Goal: Task Accomplishment & Management: Complete application form

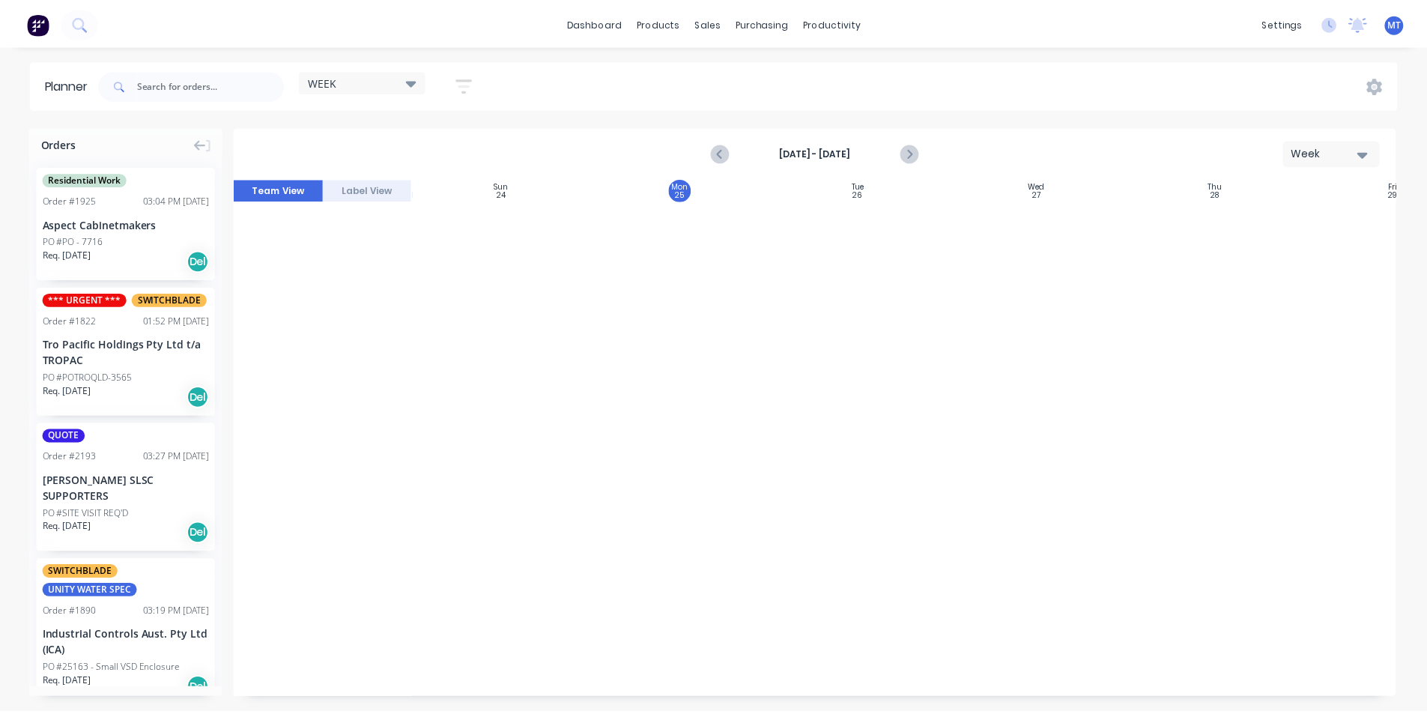
scroll to position [1867, 1]
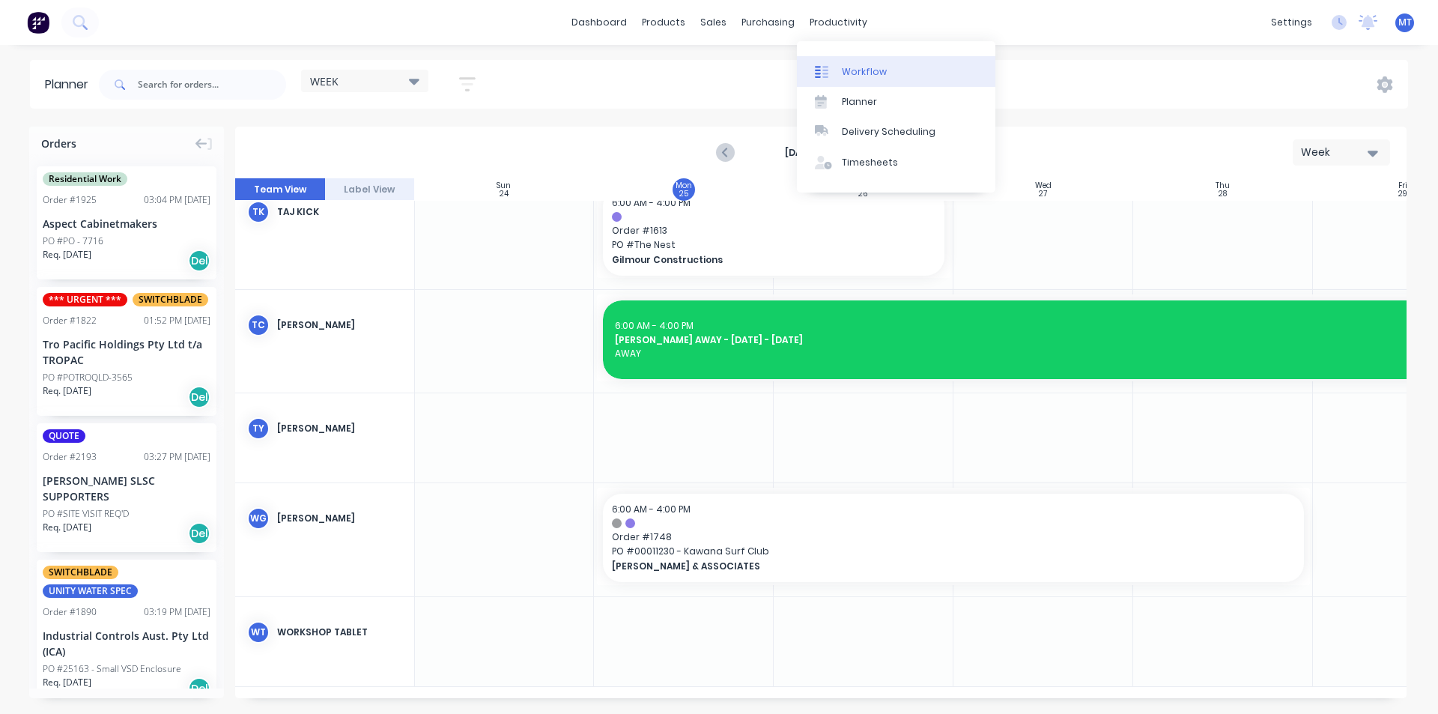
click at [858, 71] on div "Workflow" at bounding box center [864, 71] width 45 height 13
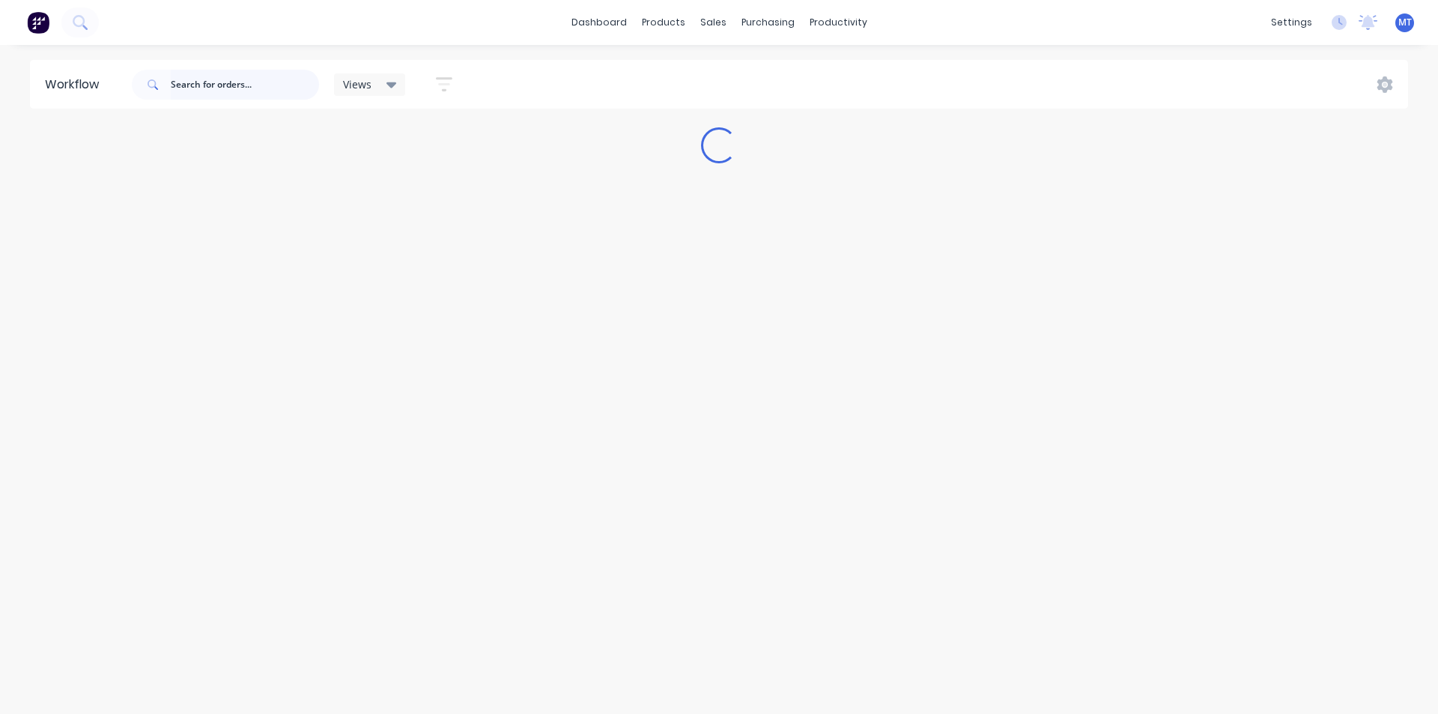
click at [233, 86] on input "text" at bounding box center [245, 85] width 148 height 30
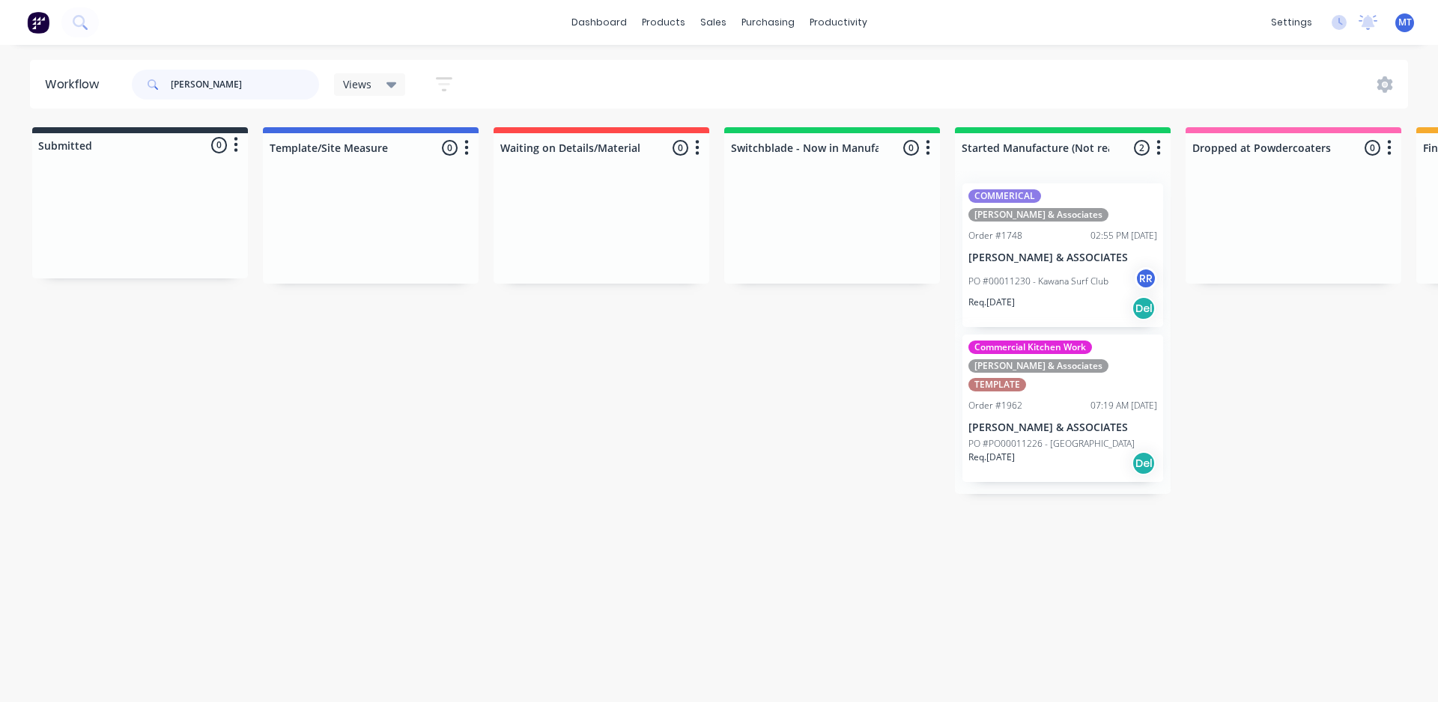
click at [213, 93] on input "[PERSON_NAME]" at bounding box center [245, 85] width 148 height 30
type input "h"
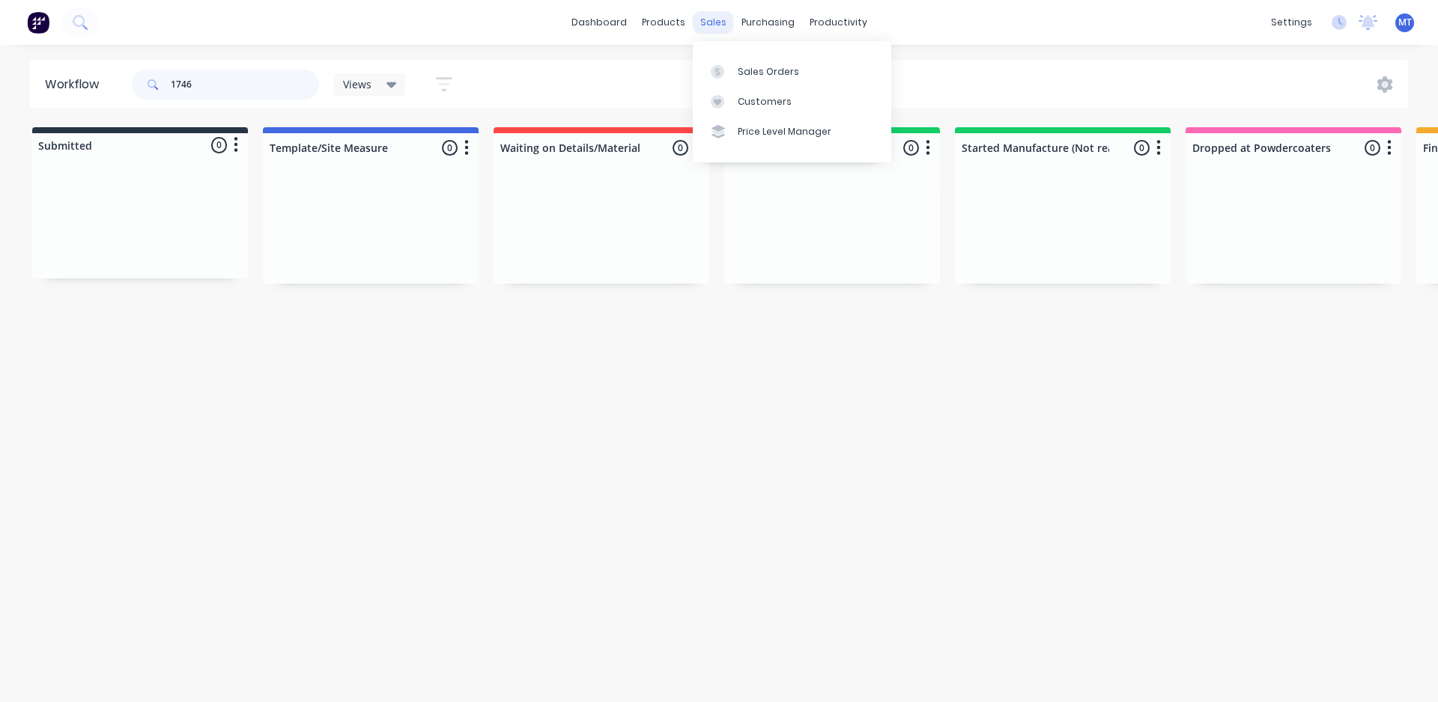
type input "1746"
click at [715, 29] on div "sales" at bounding box center [713, 22] width 41 height 22
click at [754, 74] on div "Sales Orders" at bounding box center [768, 71] width 61 height 13
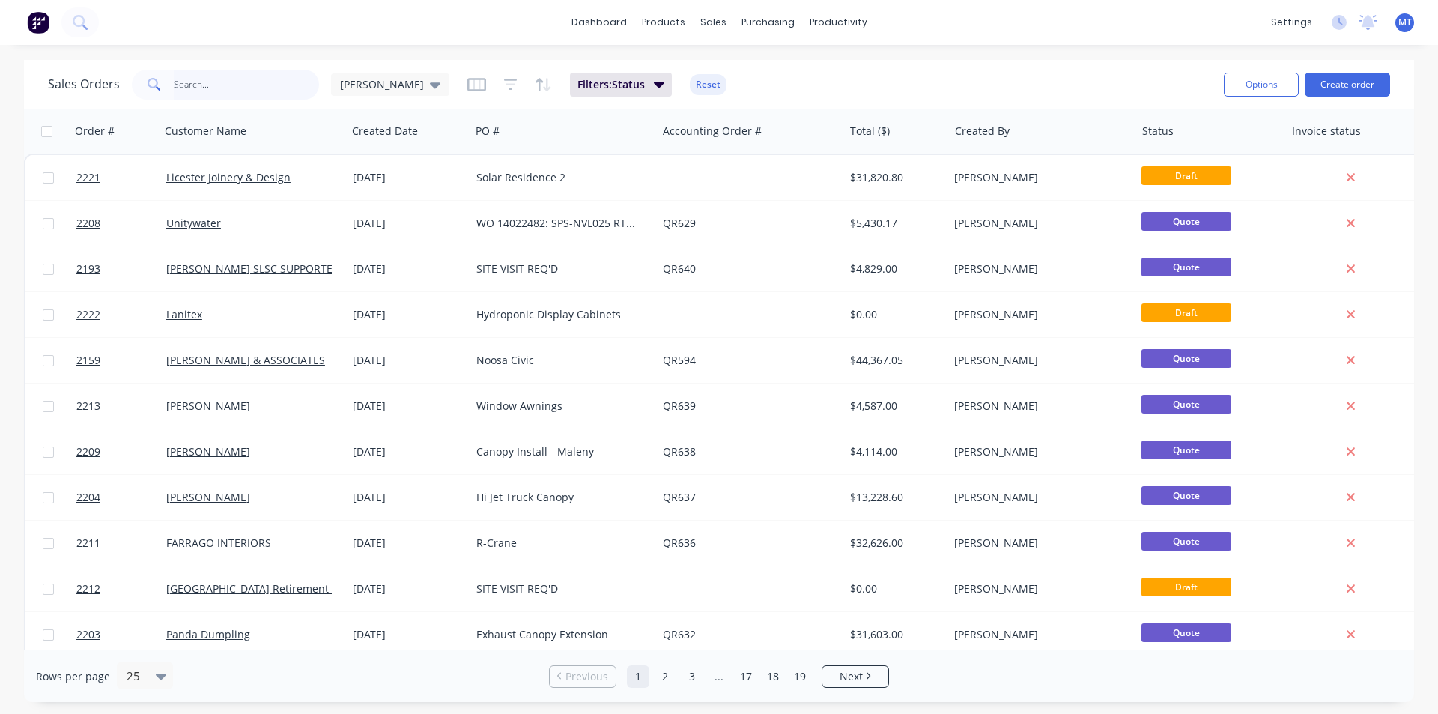
click at [204, 91] on input "text" at bounding box center [247, 85] width 146 height 30
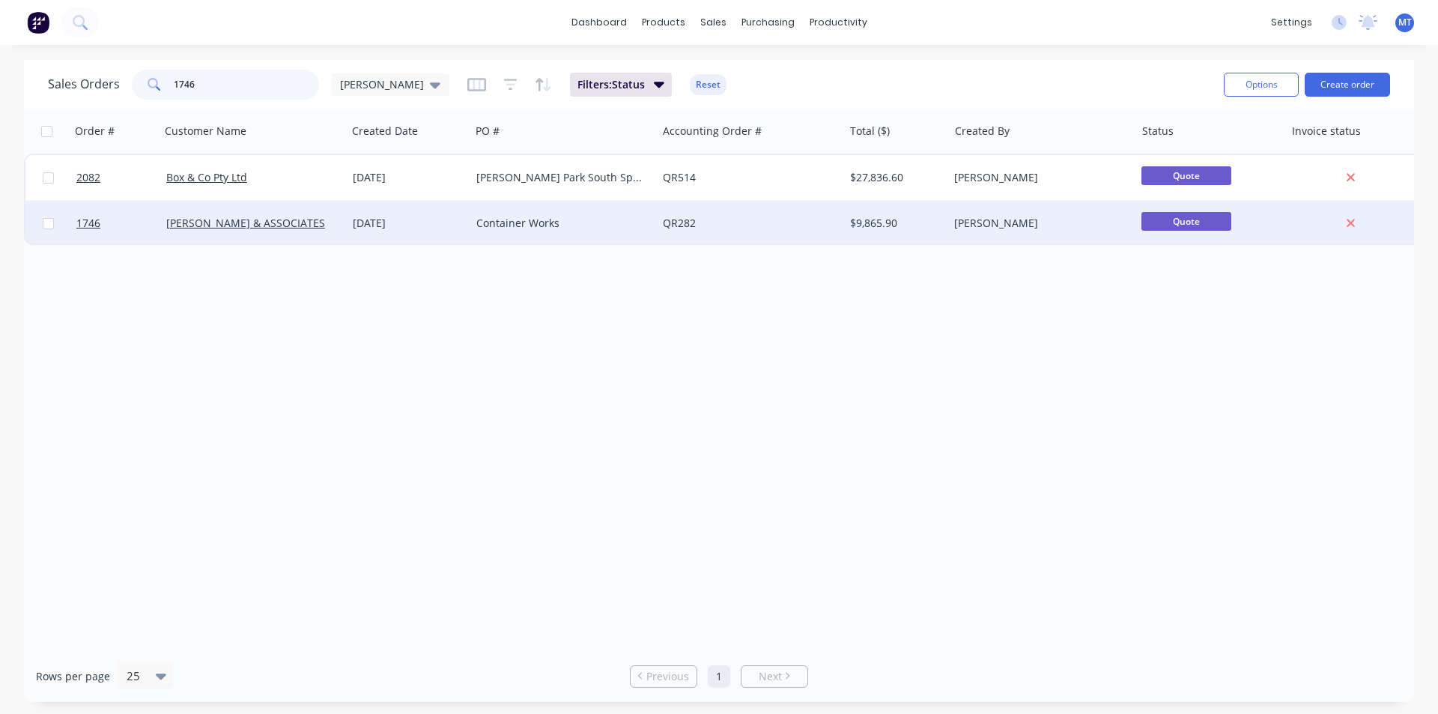
type input "1746"
click at [385, 223] on div "[DATE]" at bounding box center [409, 223] width 112 height 15
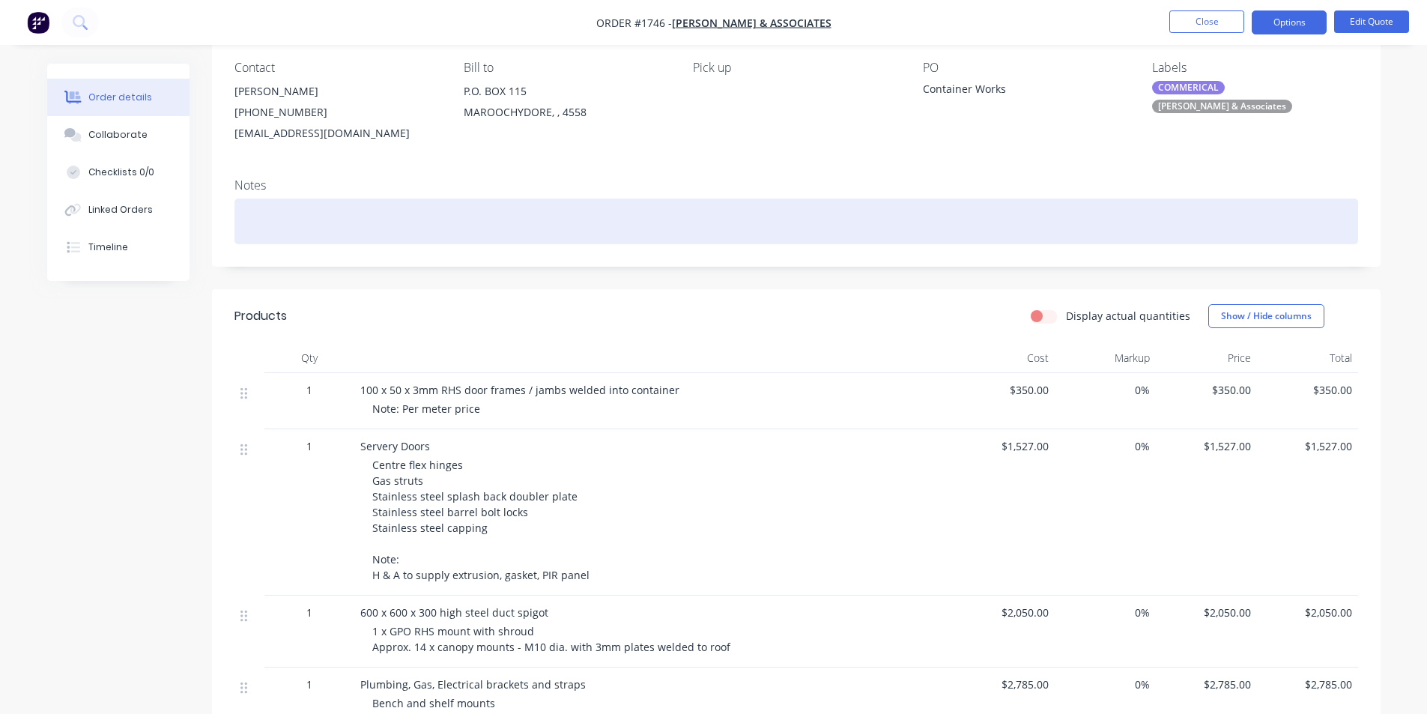
scroll to position [75, 0]
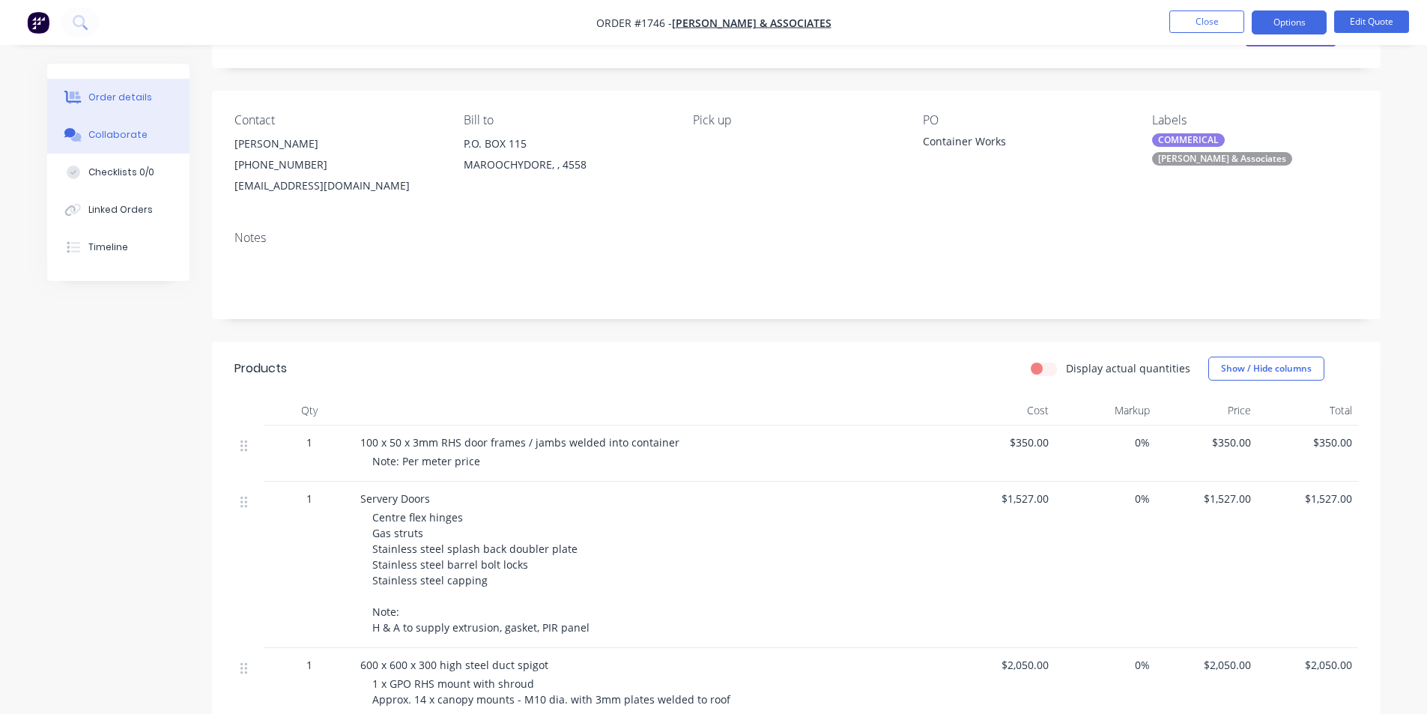
click at [127, 133] on div "Collaborate" at bounding box center [117, 134] width 59 height 13
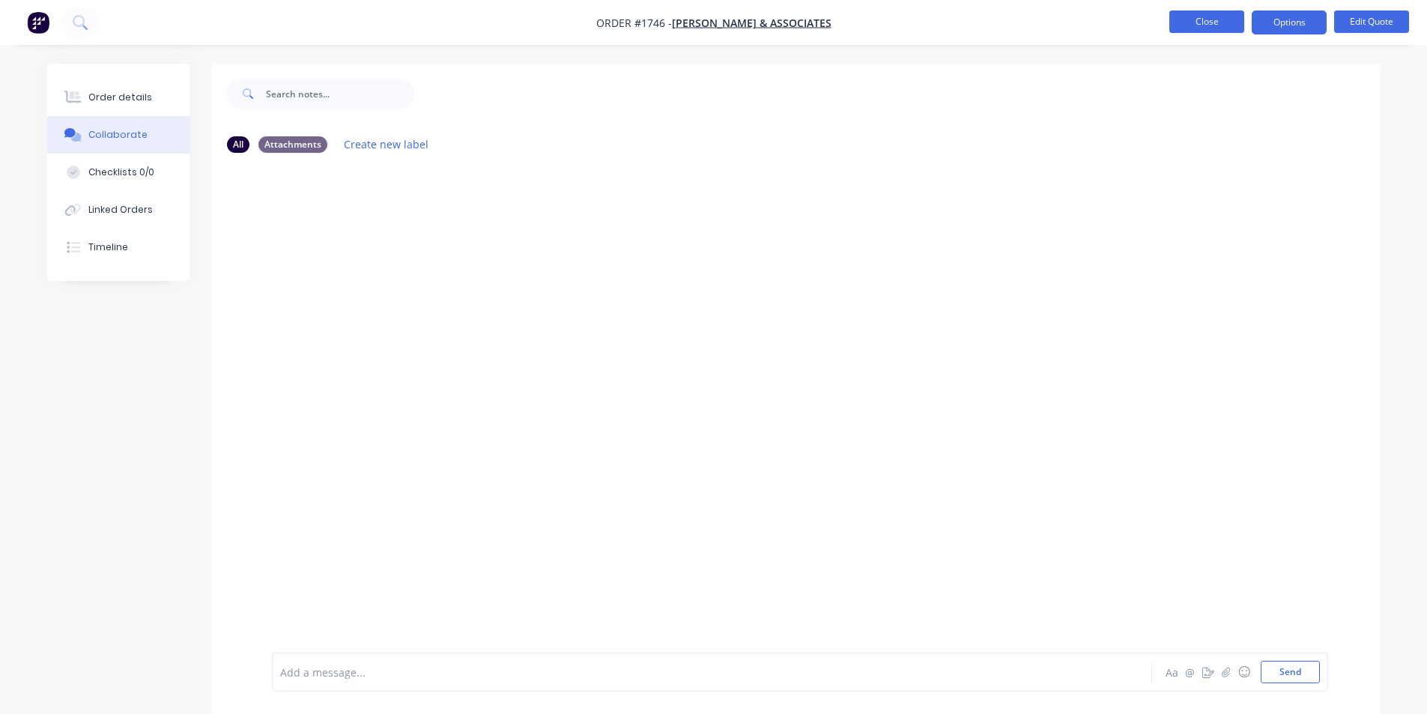
click at [1185, 22] on button "Close" at bounding box center [1206, 21] width 75 height 22
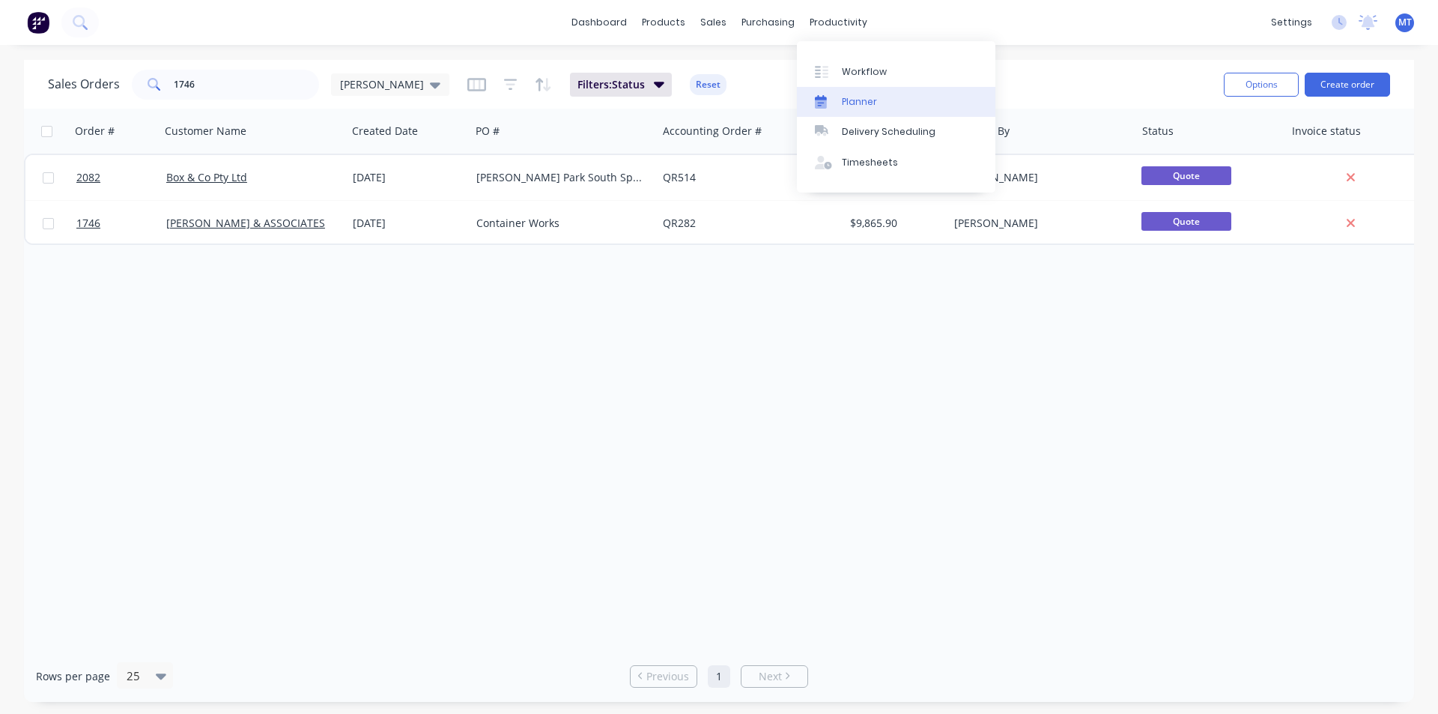
click at [855, 103] on div "Planner" at bounding box center [859, 101] width 35 height 13
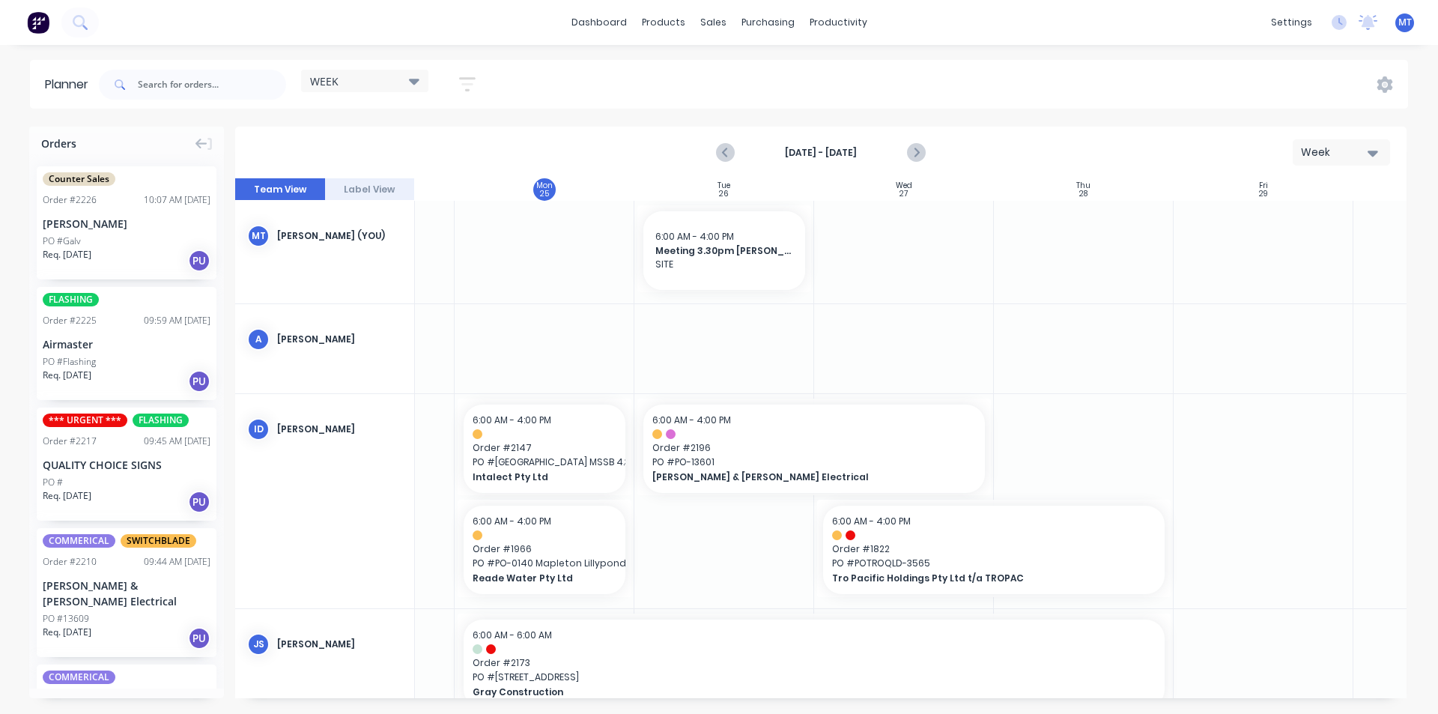
scroll to position [0, 177]
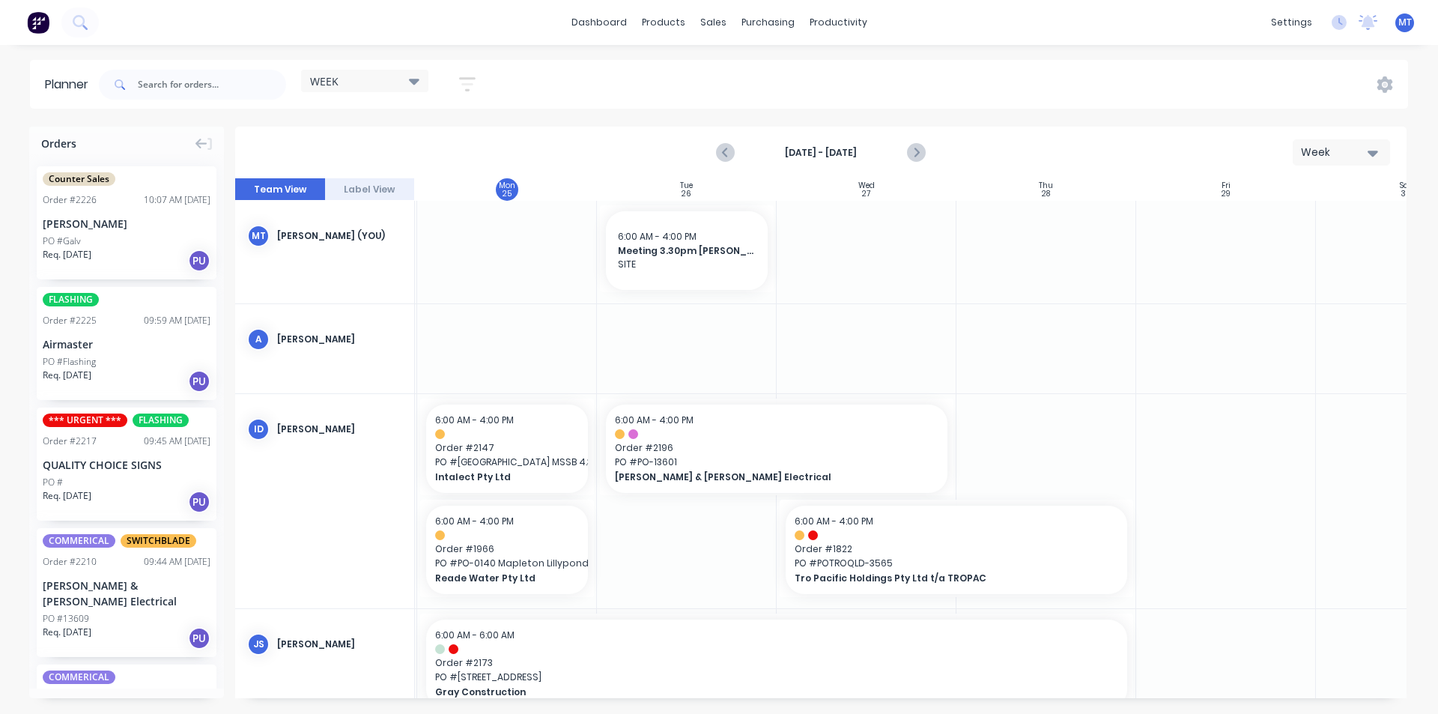
click at [894, 246] on div at bounding box center [867, 252] width 180 height 103
drag, startPoint x: 894, startPoint y: 246, endPoint x: 867, endPoint y: 280, distance: 43.7
click at [867, 280] on div at bounding box center [867, 252] width 180 height 103
click at [892, 250] on div at bounding box center [867, 252] width 180 height 103
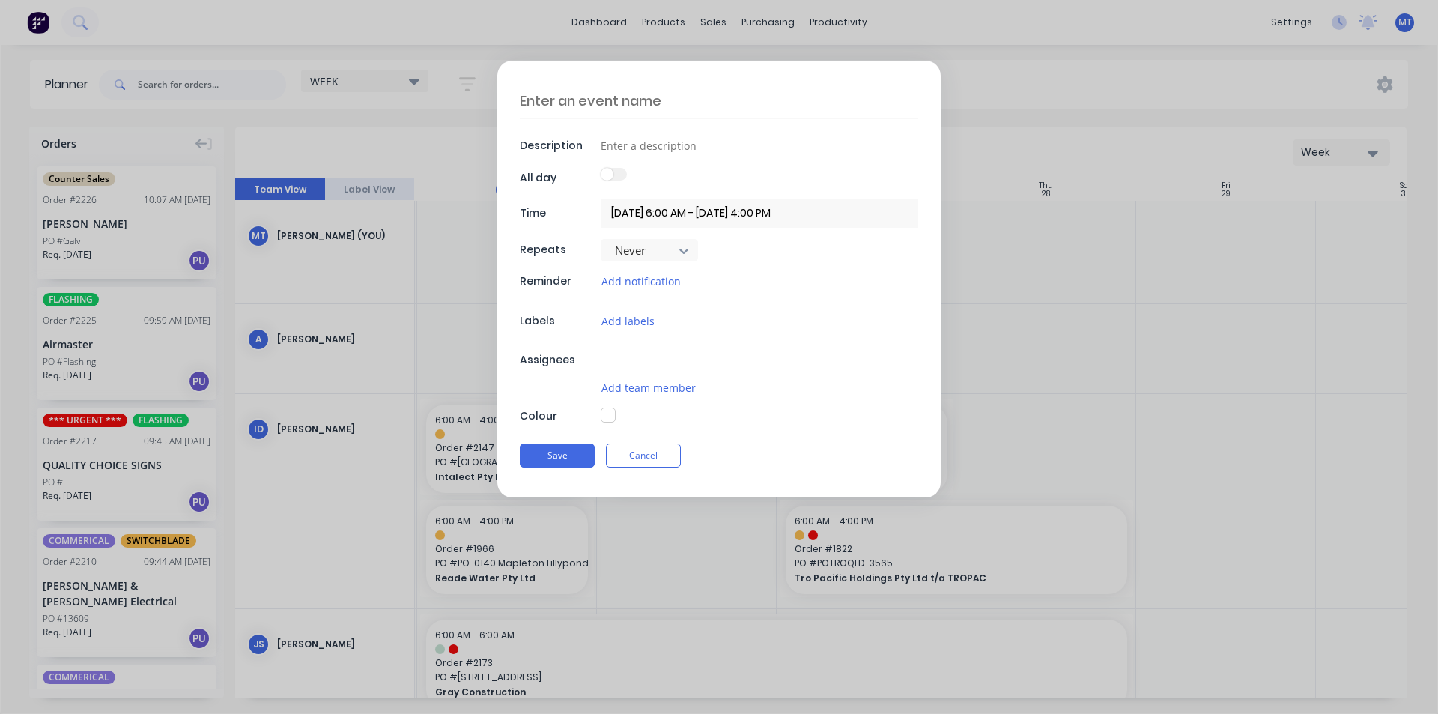
type textarea "x"
click at [675, 102] on textarea at bounding box center [719, 100] width 398 height 35
type textarea "m"
type textarea "x"
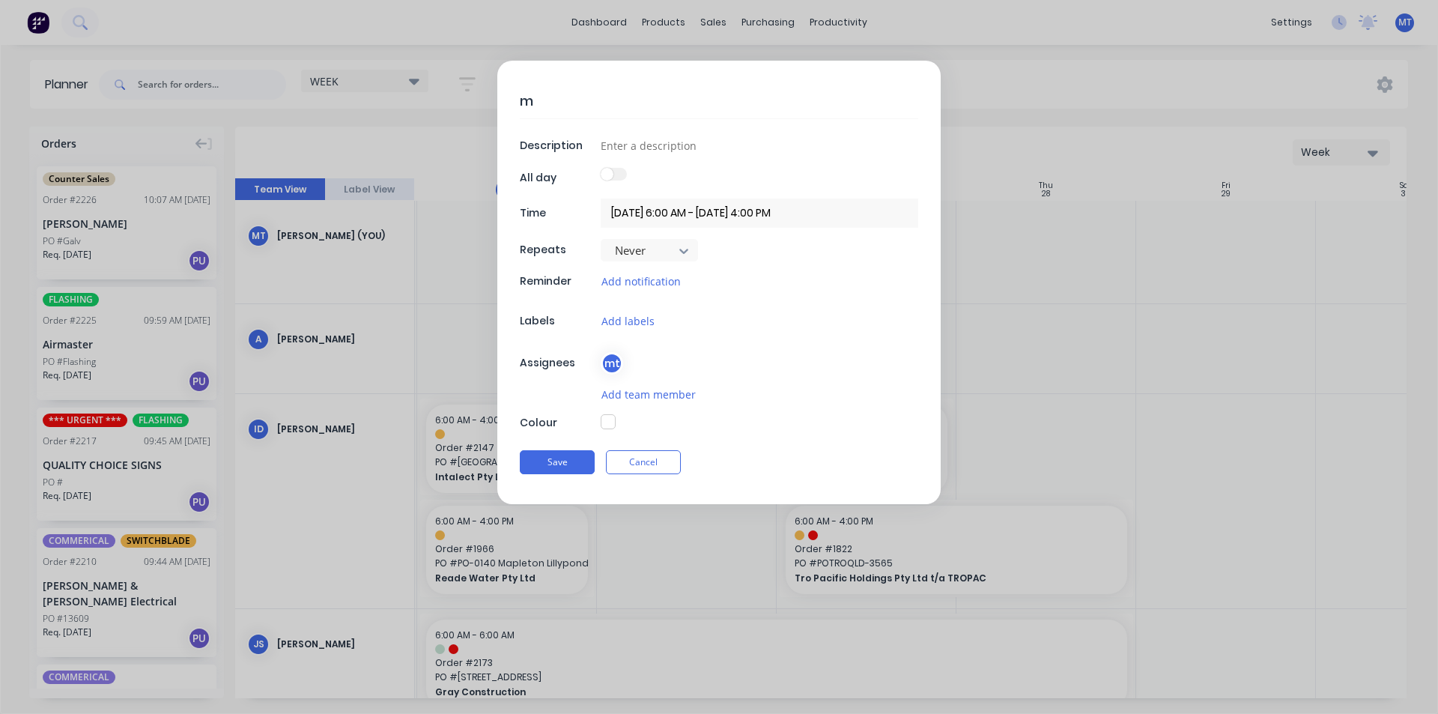
type textarea "me"
type textarea "x"
type textarea "mea"
type textarea "x"
type textarea "meas"
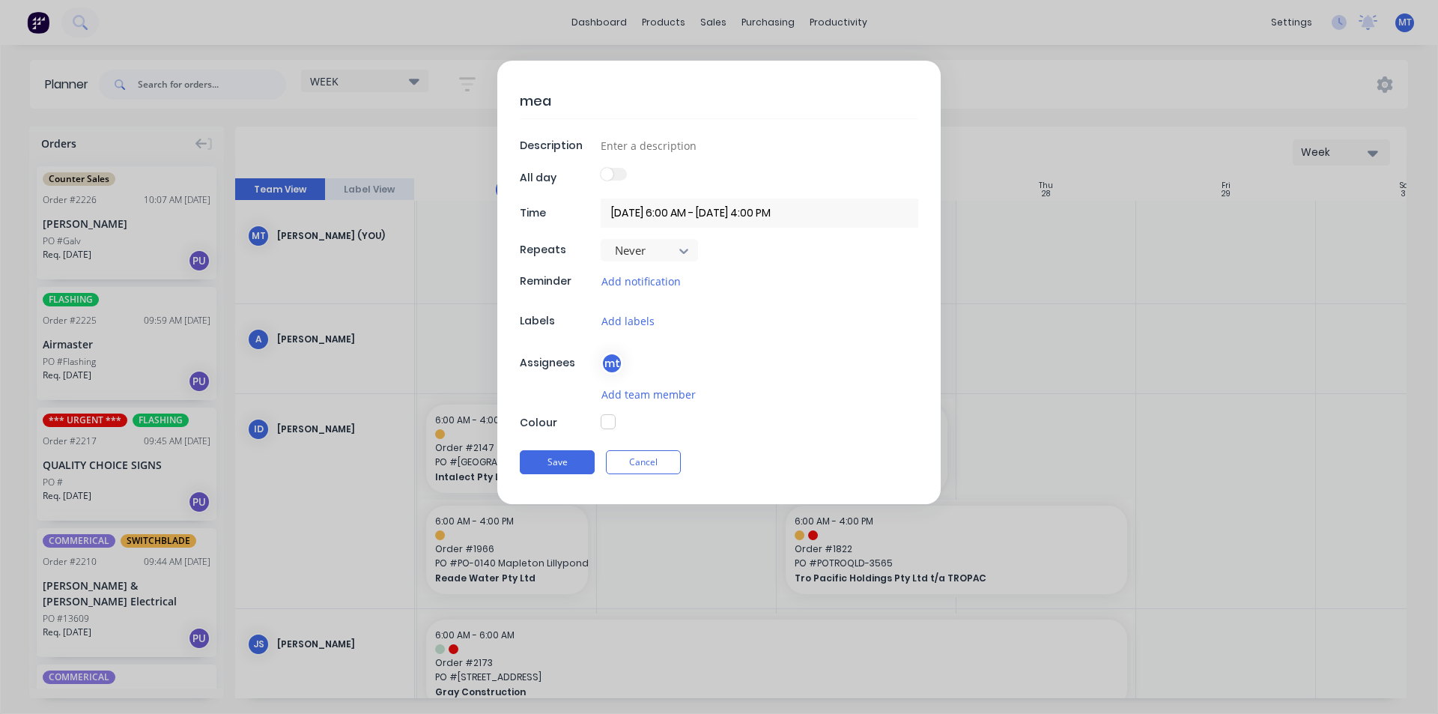
type textarea "x"
type textarea "measu"
type textarea "x"
type textarea "measur"
type textarea "x"
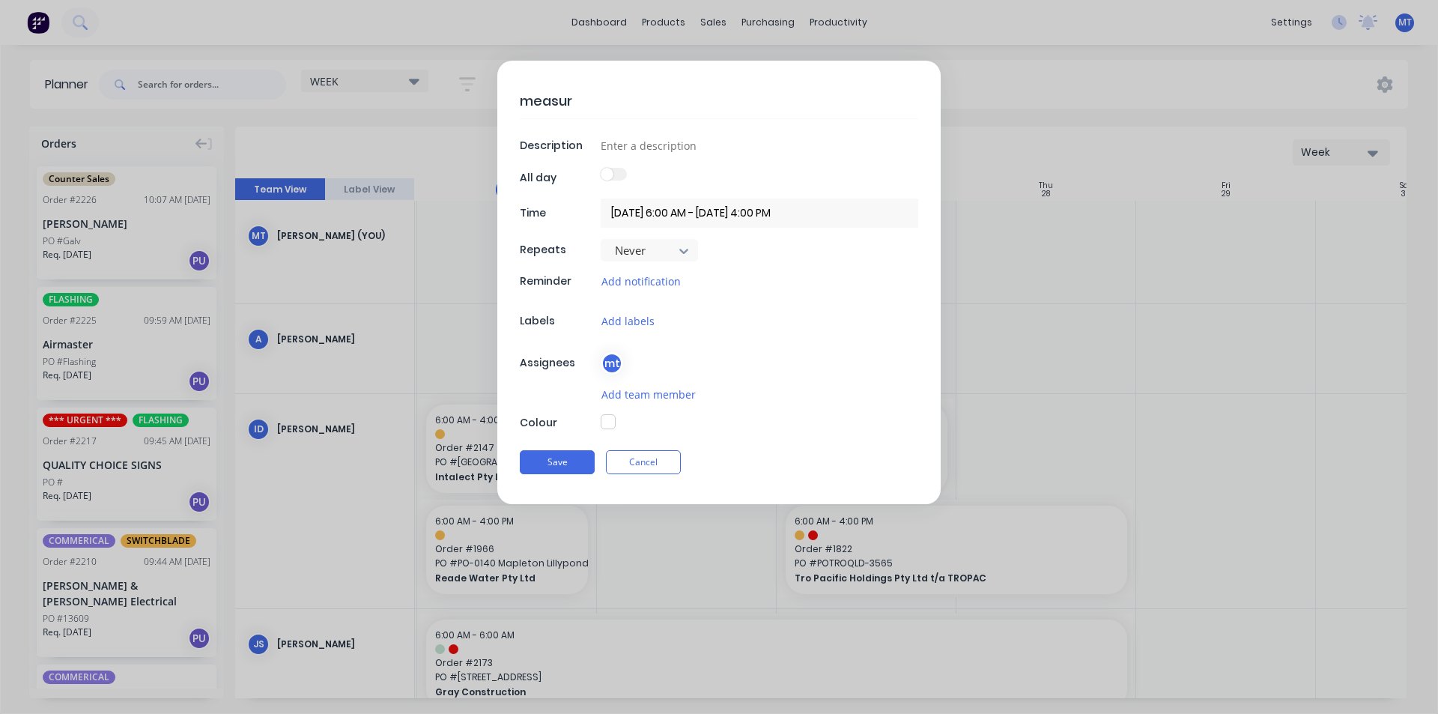
type textarea "measure"
type textarea "x"
type textarea "measure"
type textarea "x"
click at [655, 149] on input at bounding box center [760, 145] width 318 height 22
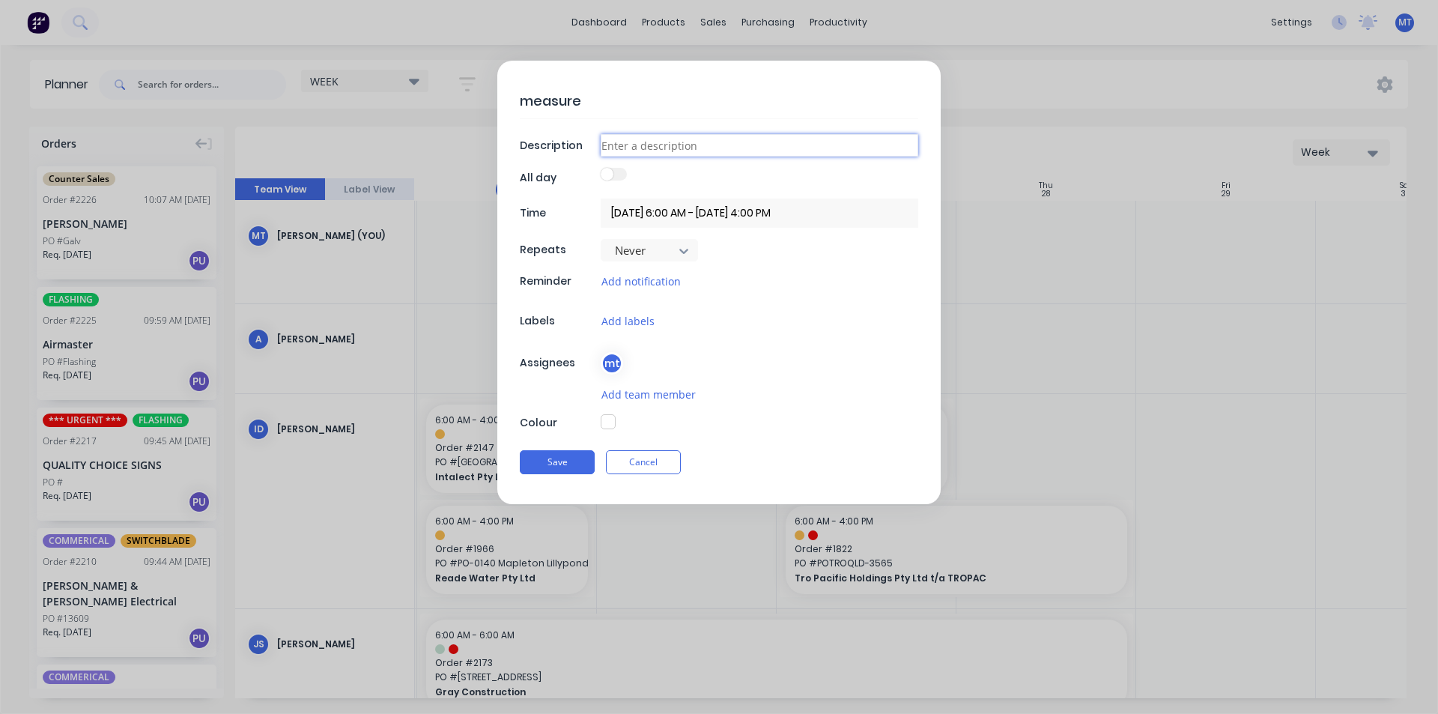
type input "h"
type textarea "x"
type input "ha"
type textarea "x"
type input "hat"
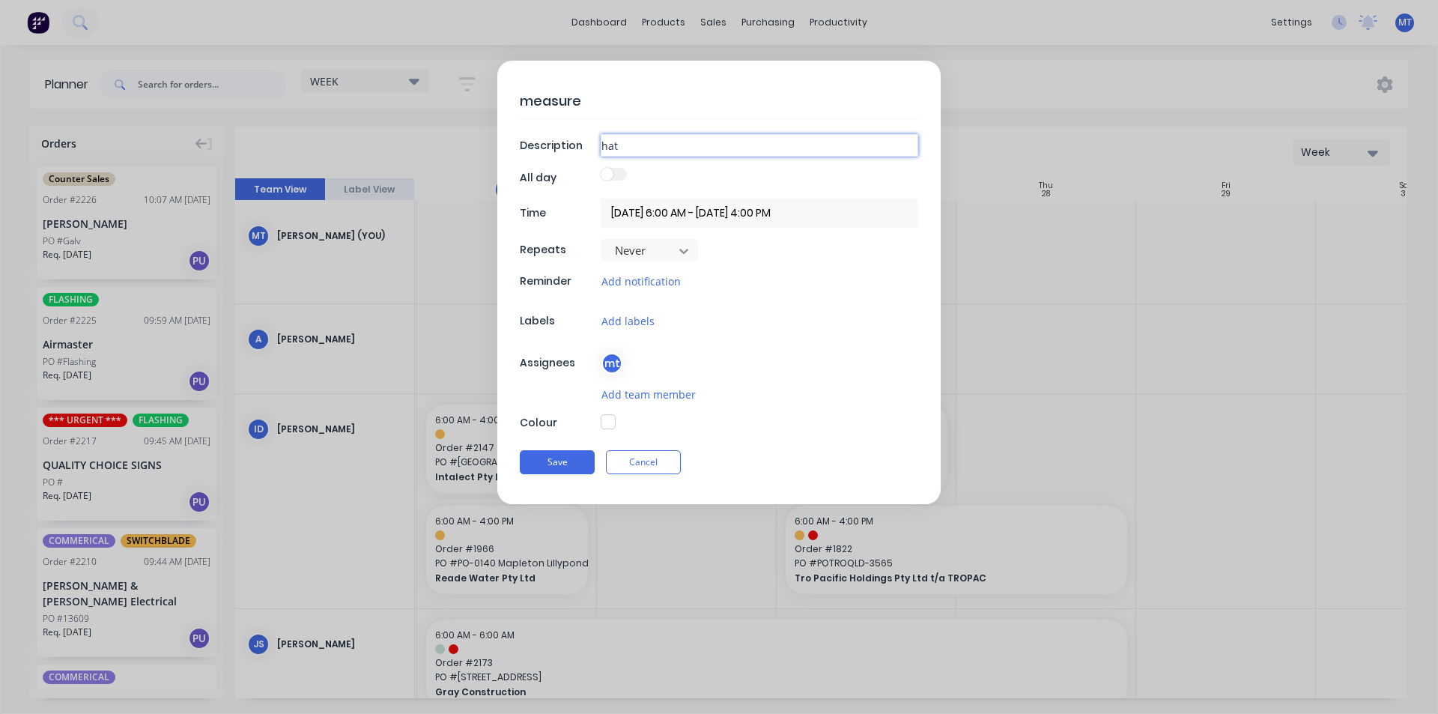
type textarea "x"
type input "hatc"
type textarea "x"
type input "hatch"
type textarea "x"
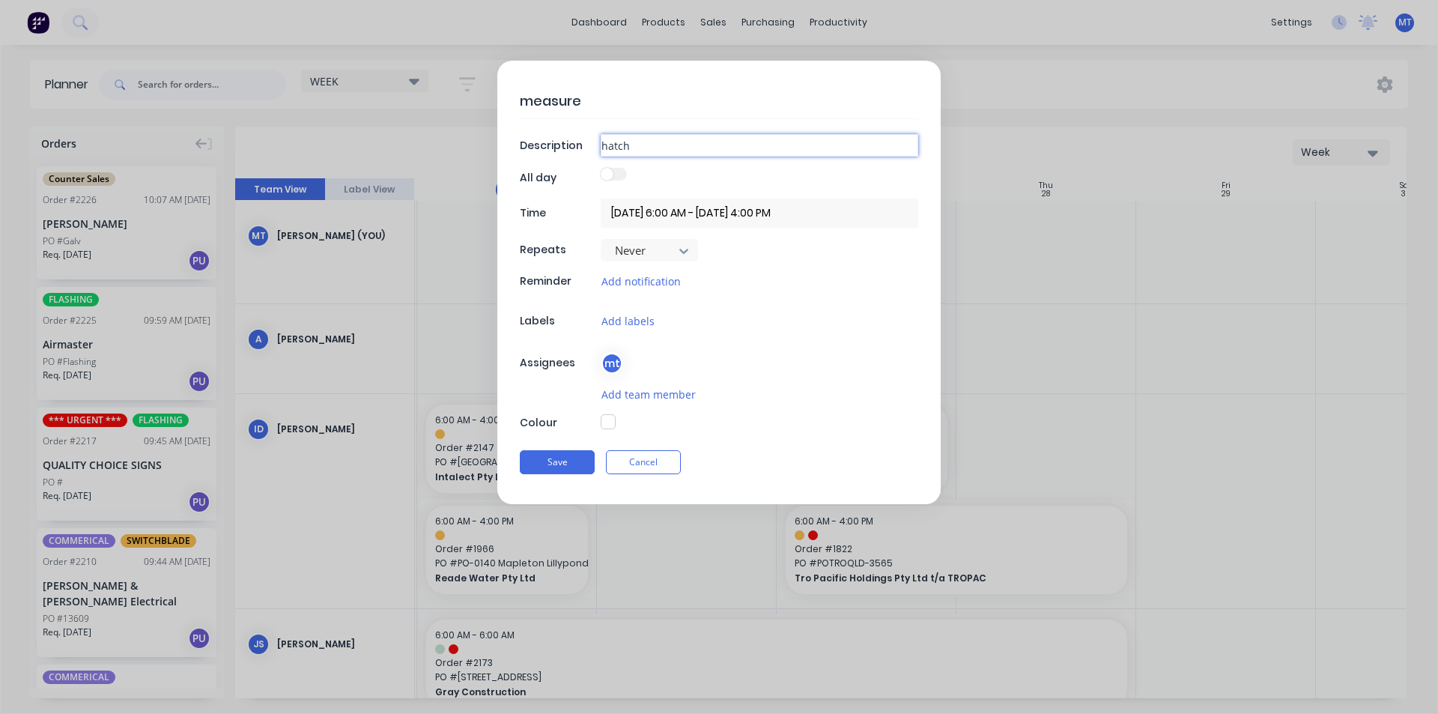
type input "hatche"
type textarea "x"
type input "hatched"
type textarea "x"
type input "hatched"
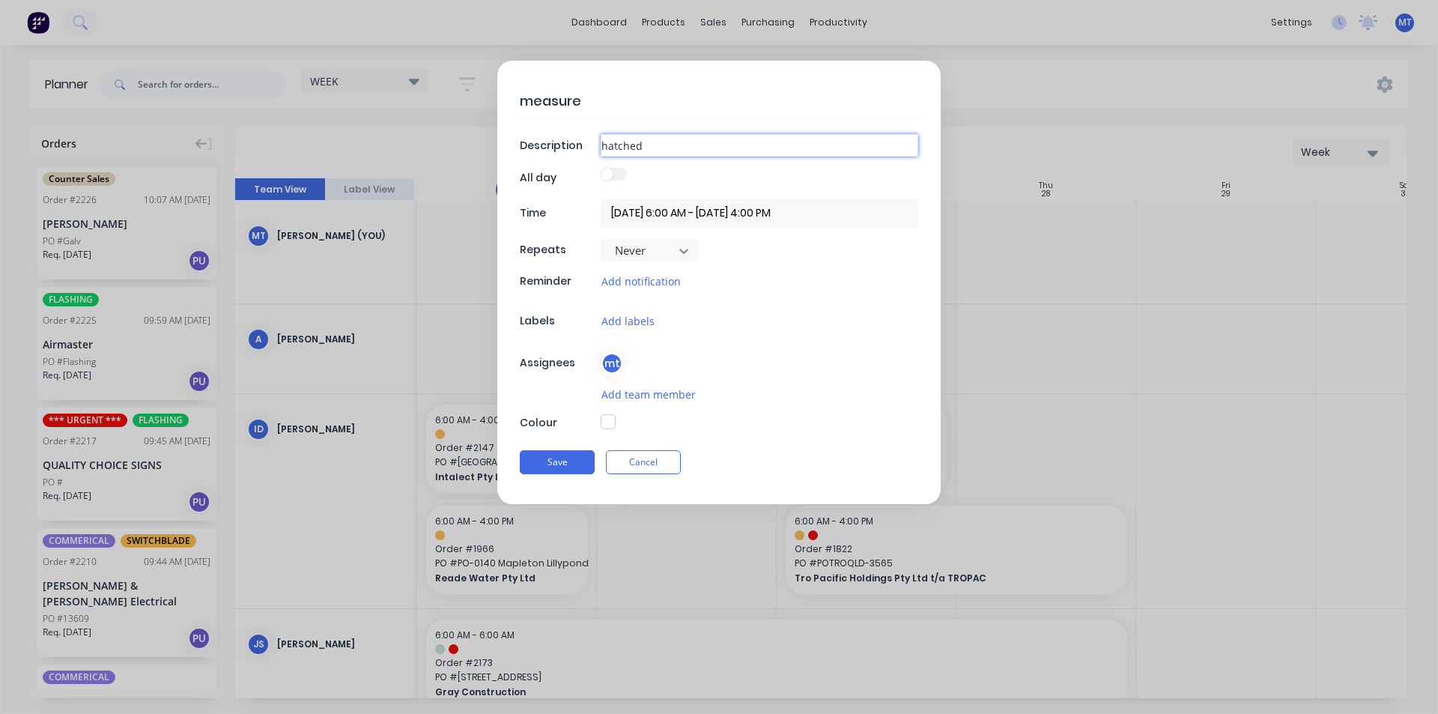
type textarea "x"
type input "hatched d"
type textarea "x"
type input "hatched du"
type textarea "x"
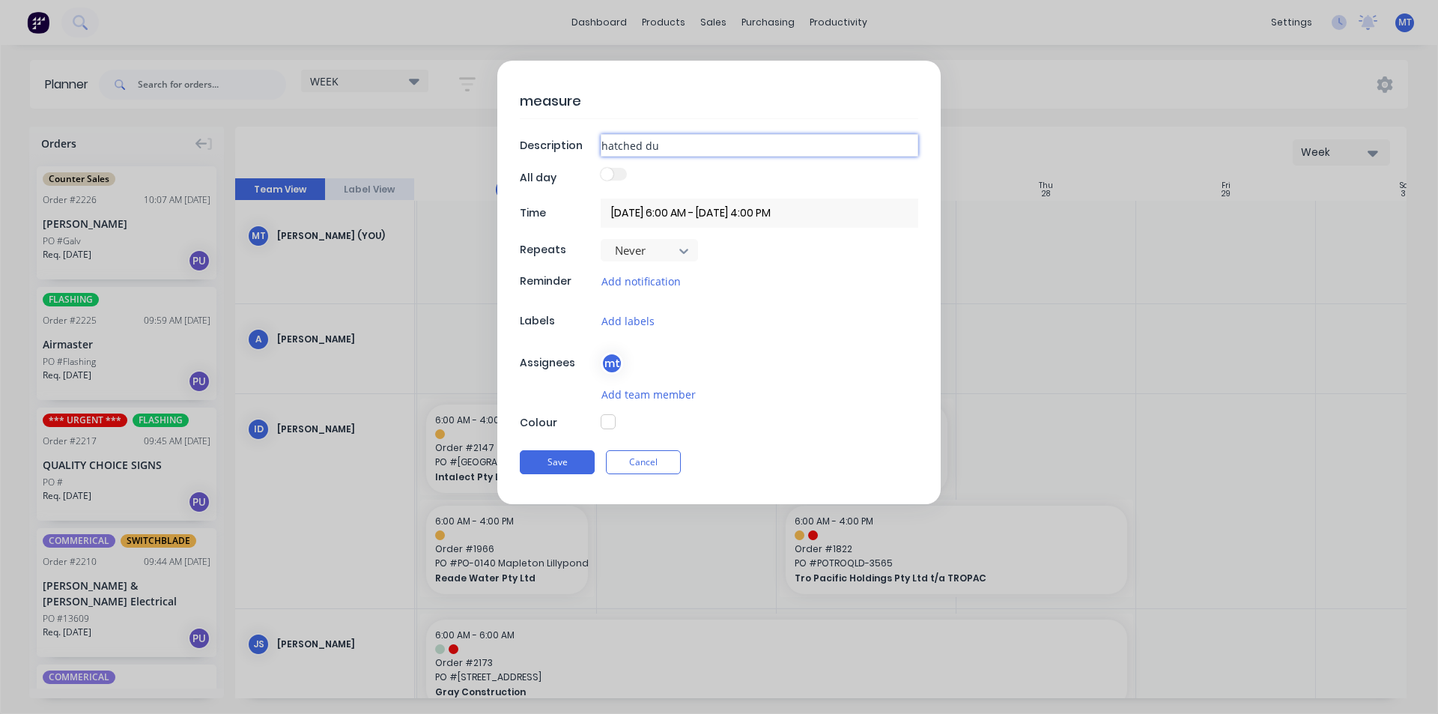
type input "hatched duc"
type textarea "x"
type input "hatched duct"
type textarea "x"
type input "hatched ductw"
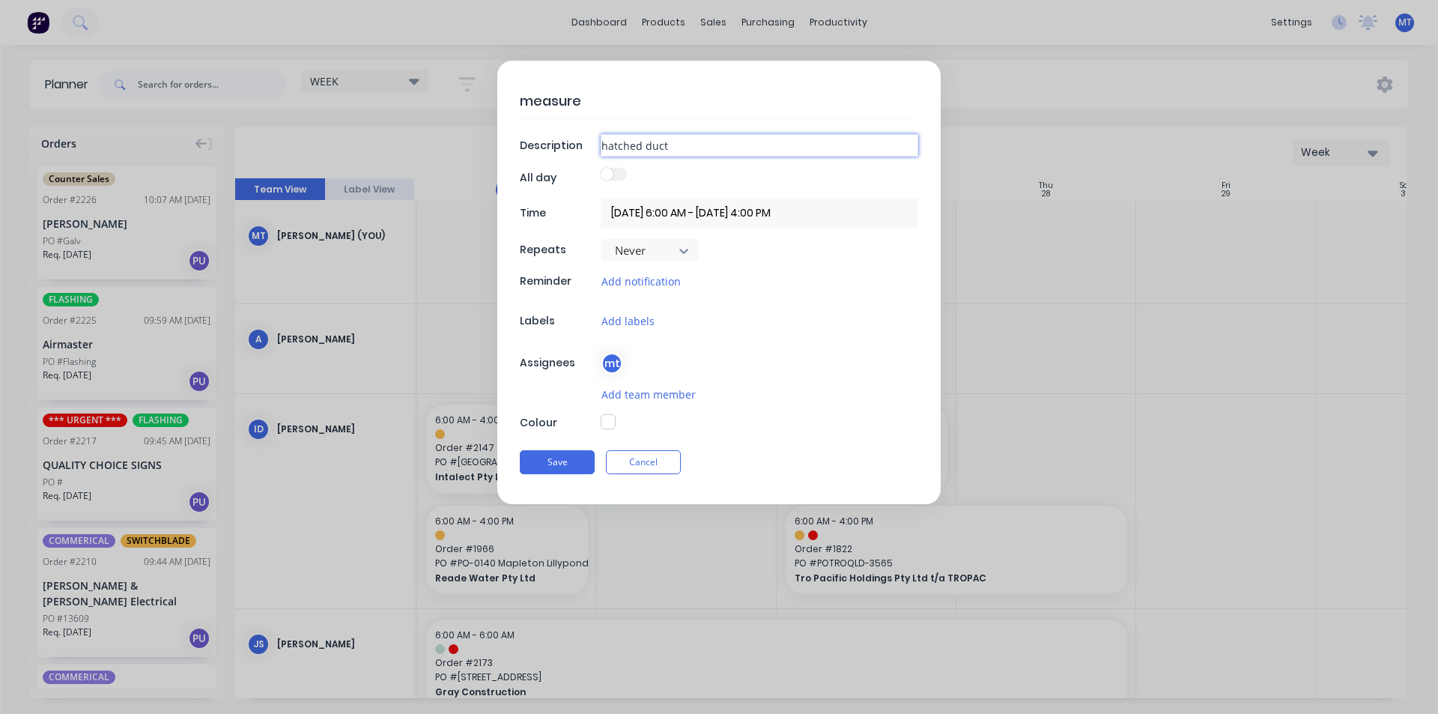
type textarea "x"
type input "hatched ductwo"
type textarea "x"
type input "hatched ductwor"
type textarea "x"
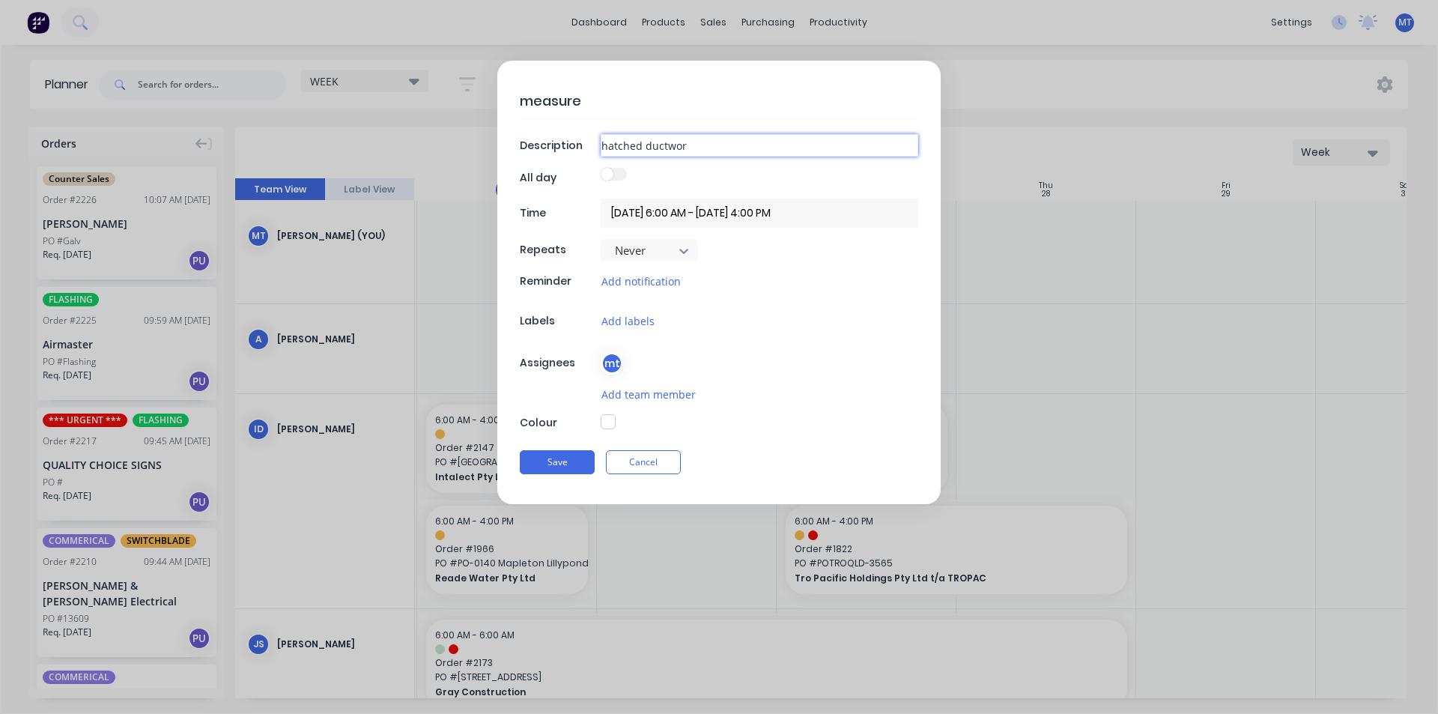
type input "hatched ductwork"
type textarea "x"
type input "hatched ductwork"
click at [848, 299] on div "measure Description hatched ductwork All day Time [DATE] 6:00 AM - [DATE] 4:00 …" at bounding box center [718, 282] width 443 height 443
click at [565, 467] on button "Save" at bounding box center [557, 462] width 75 height 24
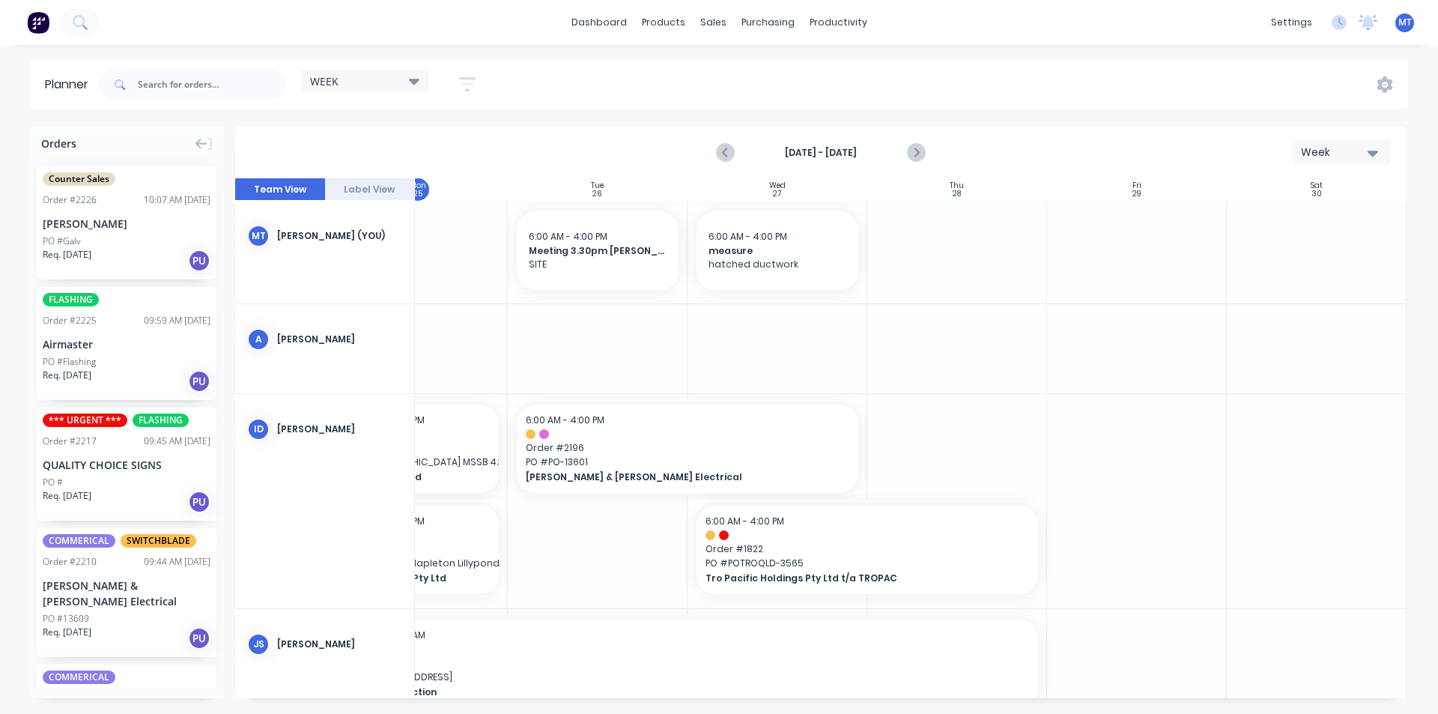
scroll to position [0, 273]
click at [912, 157] on icon "Next page" at bounding box center [915, 153] width 18 height 18
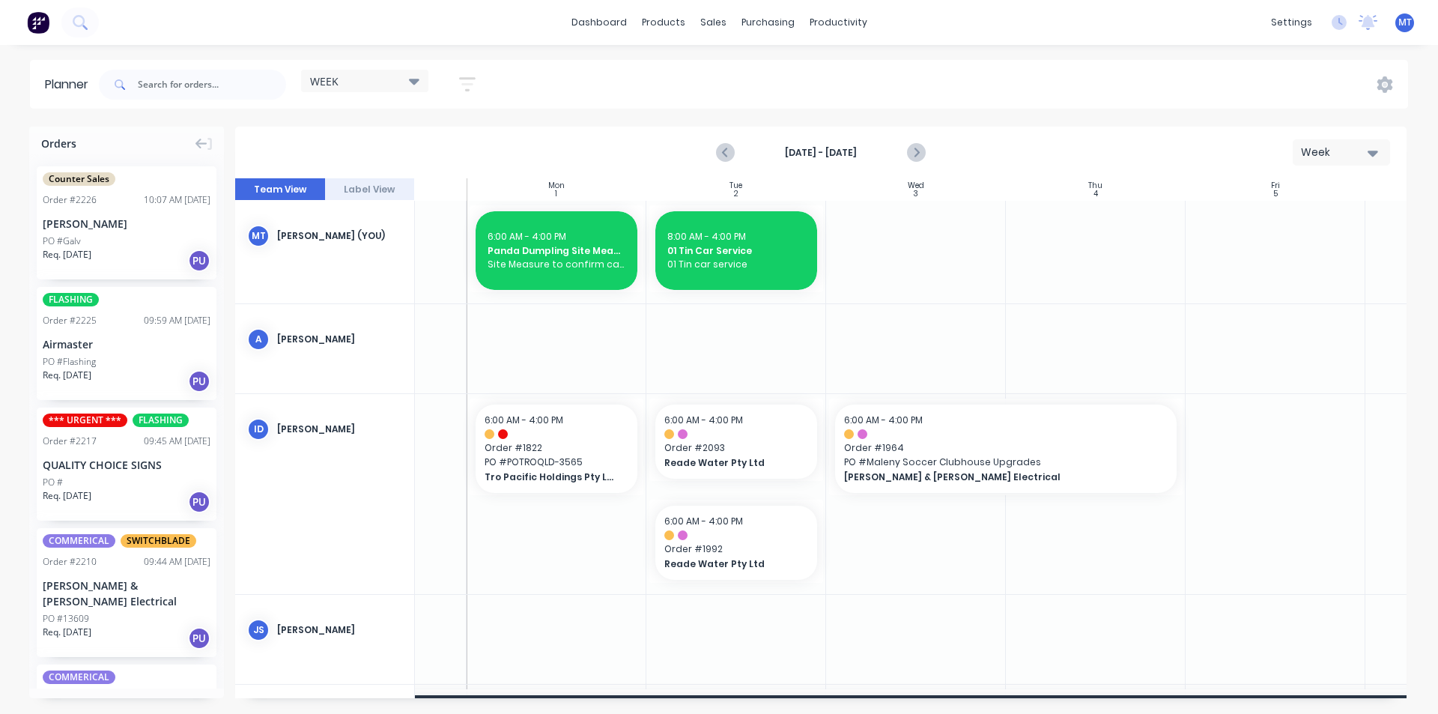
scroll to position [0, 127]
drag, startPoint x: 598, startPoint y: 193, endPoint x: 585, endPoint y: 190, distance: 13.1
click at [585, 190] on div "Mon 1 [DATE]" at bounding box center [558, 189] width 180 height 22
click at [582, 187] on div "Mon 1 [DATE]" at bounding box center [558, 189] width 180 height 22
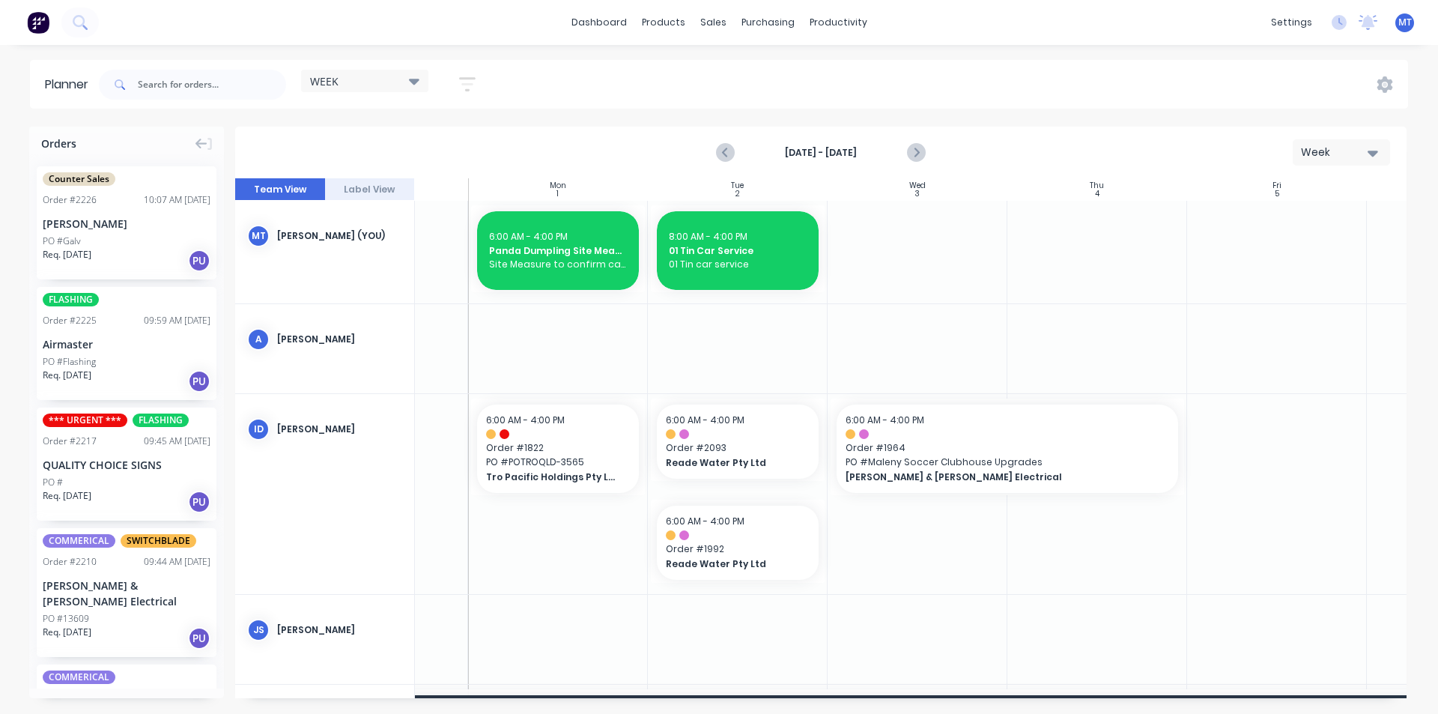
click at [546, 298] on div at bounding box center [558, 252] width 180 height 103
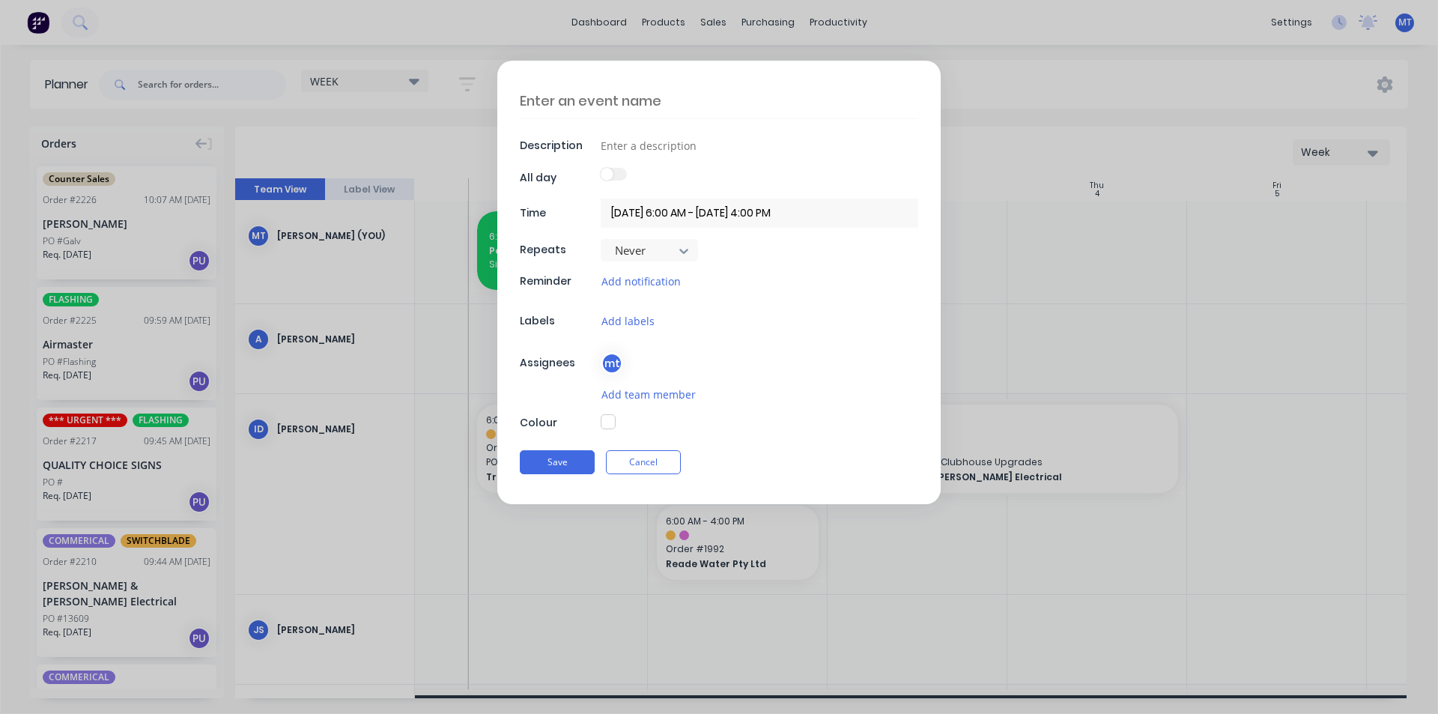
click at [675, 106] on textarea at bounding box center [719, 100] width 398 height 35
type textarea "x"
type textarea "m"
type textarea "x"
type textarea "ma"
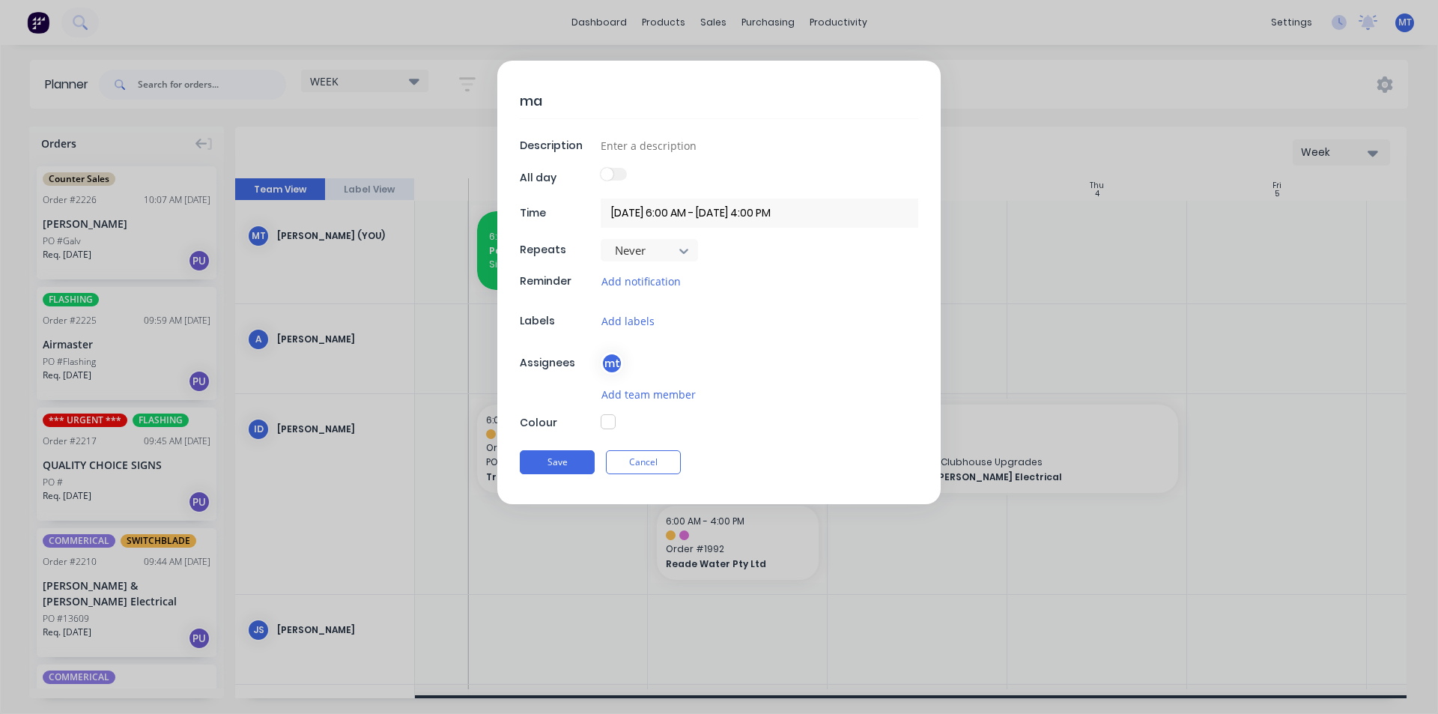
type textarea "x"
type textarea "man"
type textarea "x"
type textarea "manu"
type textarea "x"
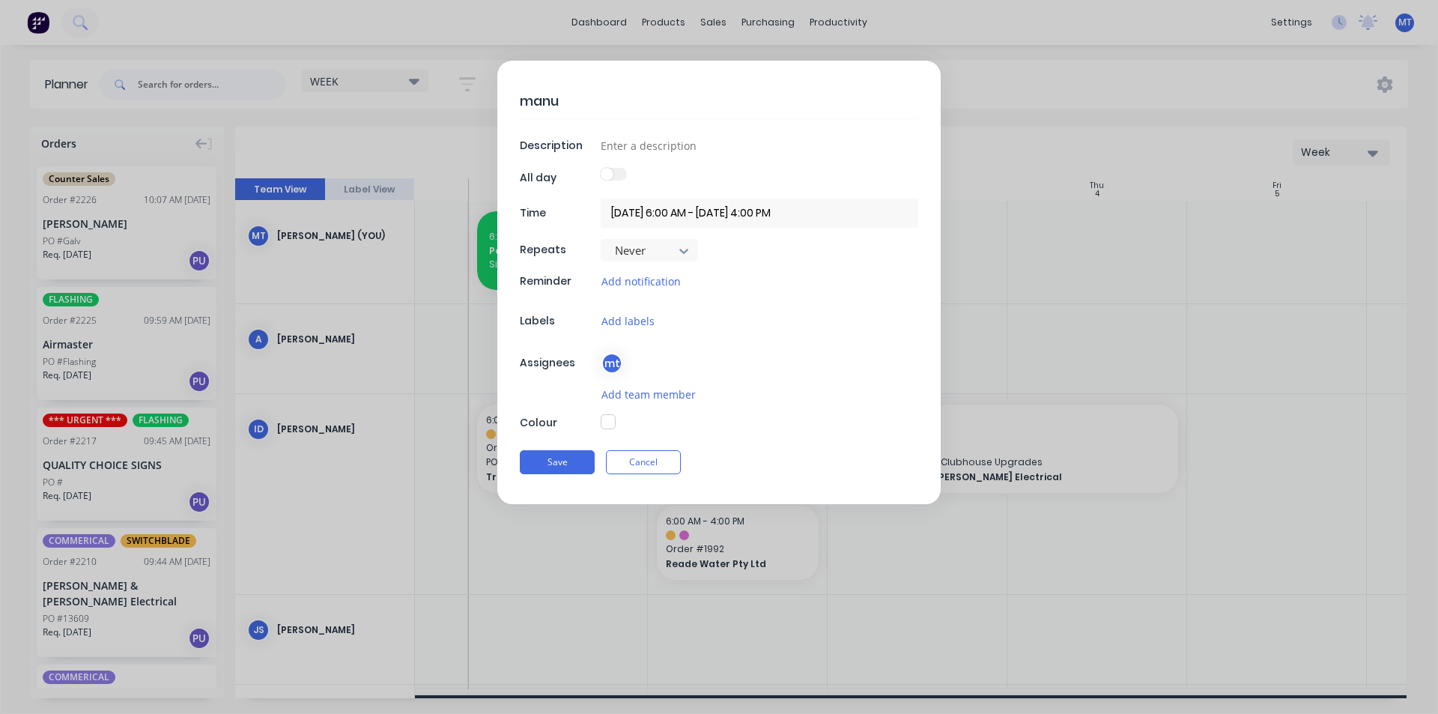
type textarea "manuf"
type textarea "x"
type textarea "manufa"
type textarea "x"
type textarea "manufac"
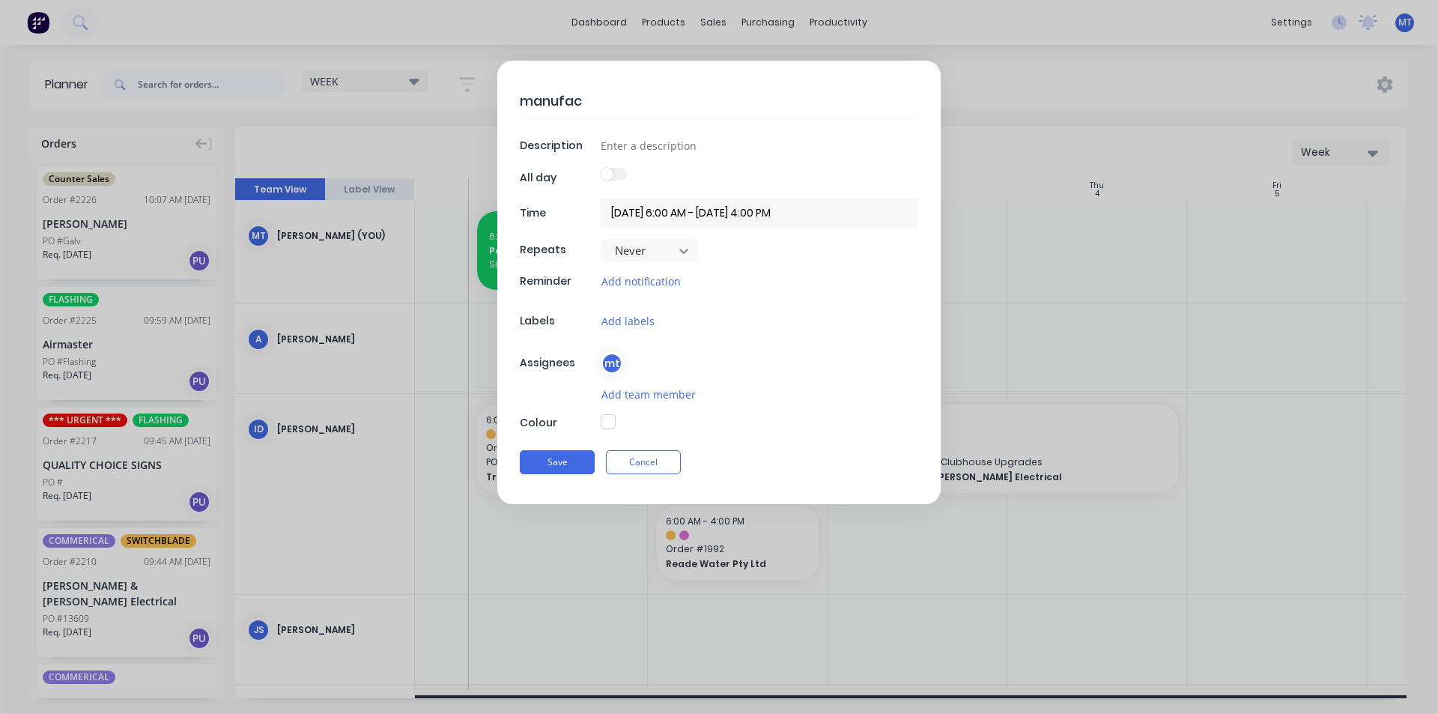
type textarea "x"
type textarea "manufact"
type textarea "x"
type textarea "manufactu"
type textarea "x"
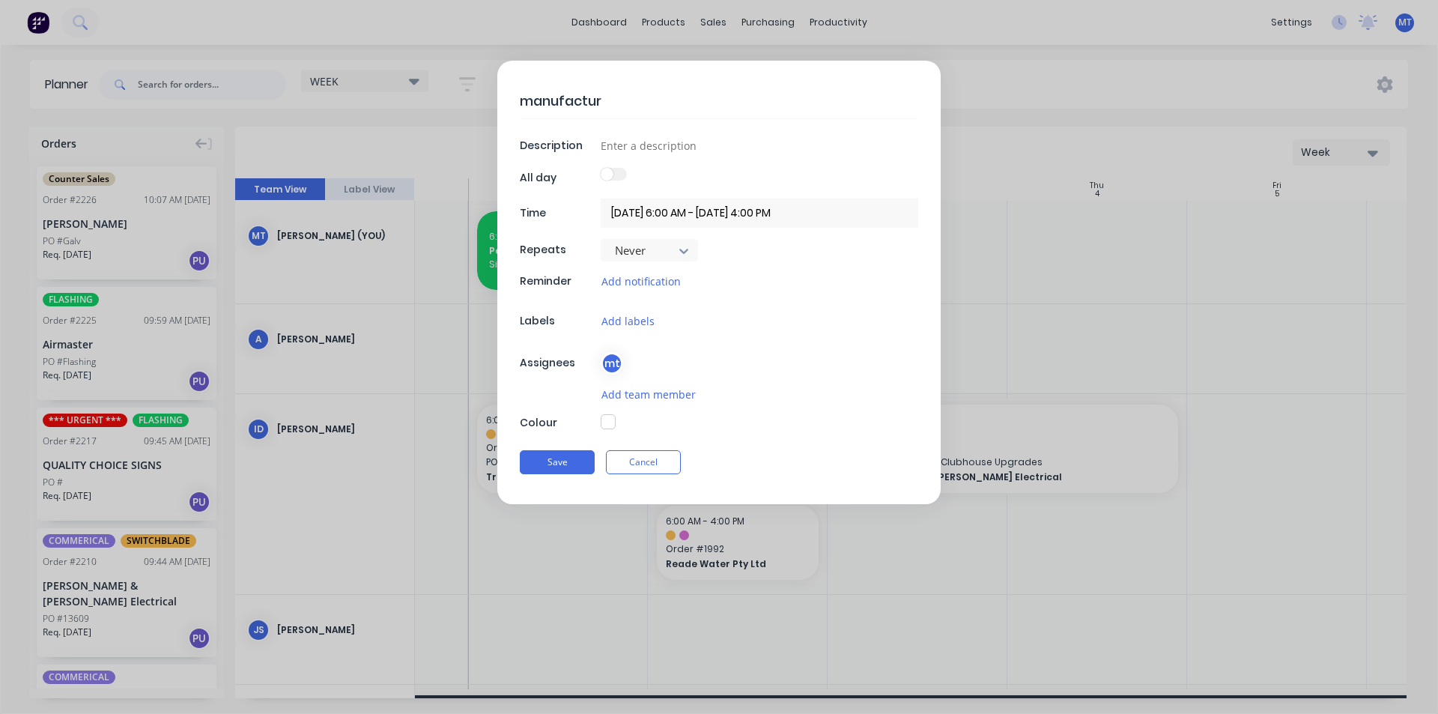
type textarea "manufacture"
type textarea "x"
type textarea "manufacturer"
type textarea "x"
type textarea "manufacture"
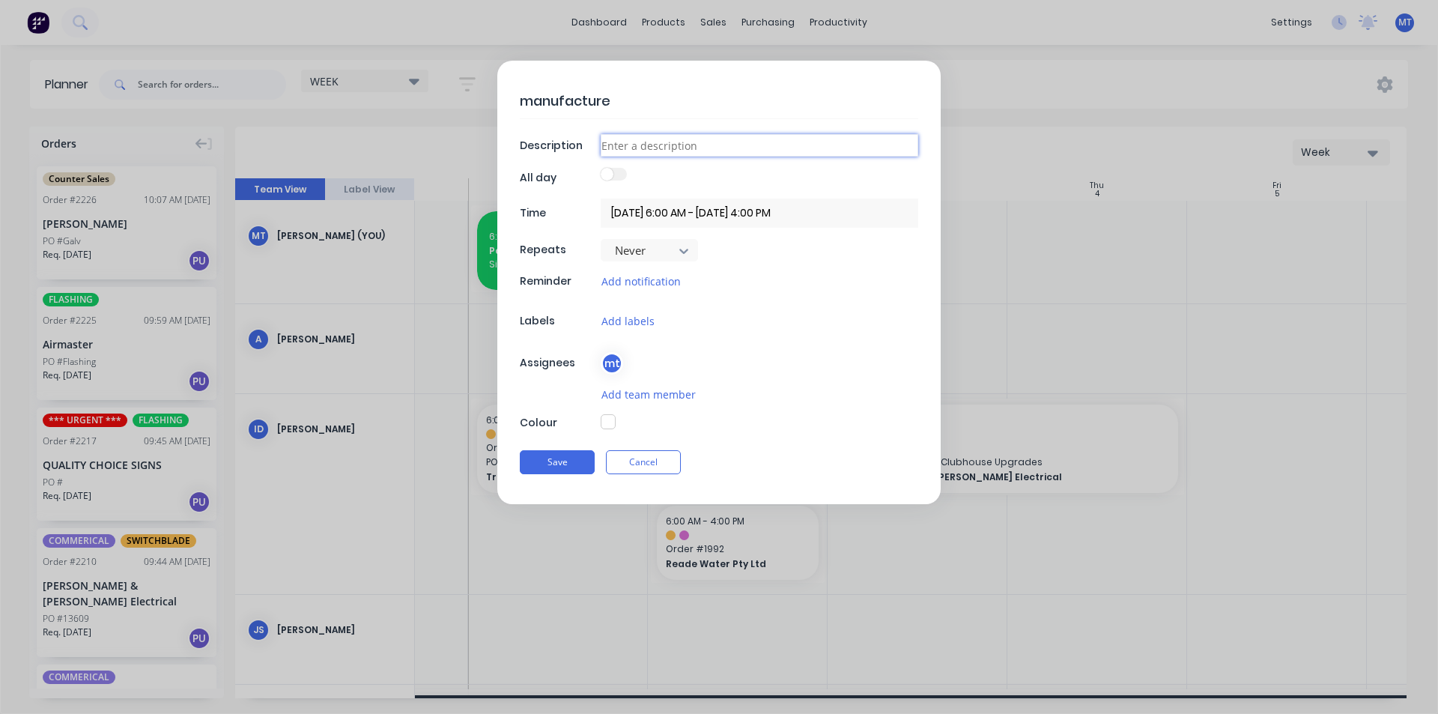
click at [655, 143] on input at bounding box center [760, 145] width 318 height 22
type textarea "x"
type input "h"
type textarea "x"
type input "ha"
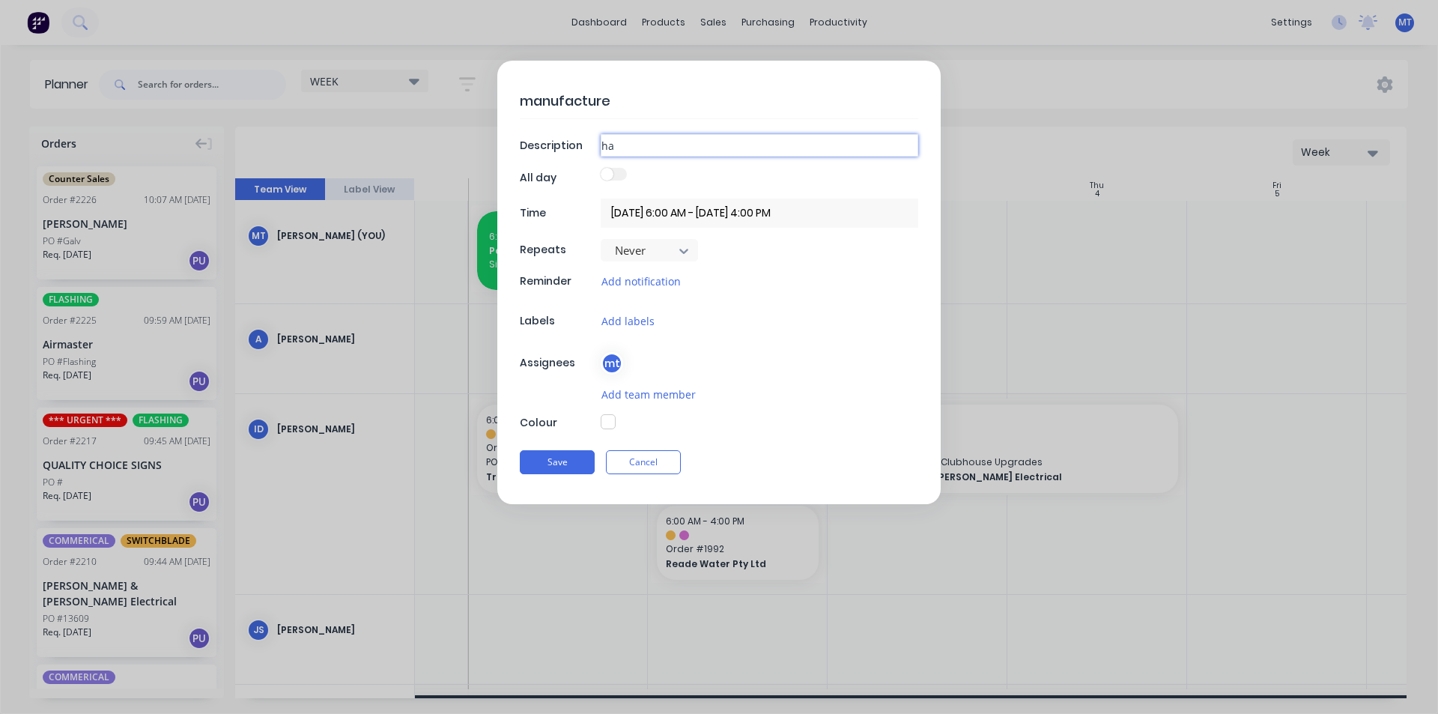
type textarea "x"
type input "hat"
type textarea "x"
type input "hatc"
type textarea "x"
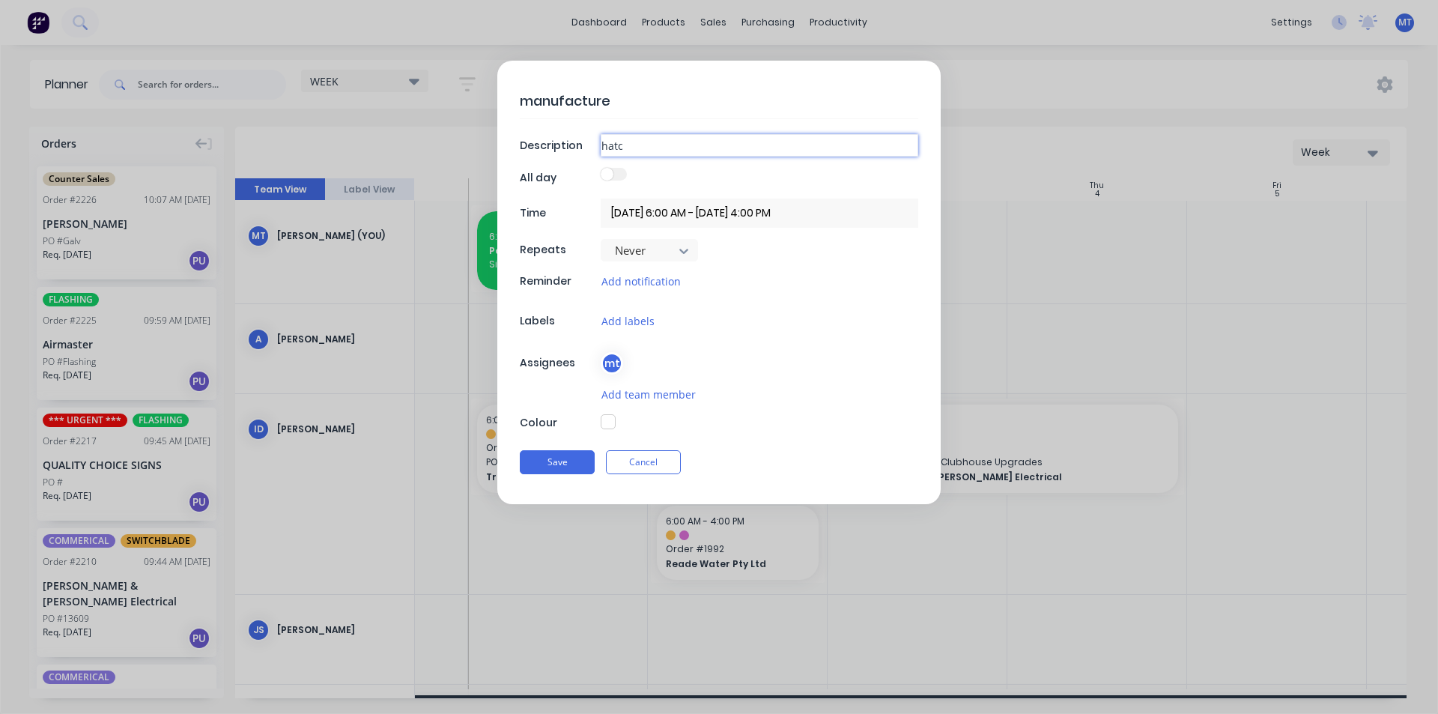
type input "hatch"
type textarea "x"
type input "hatche"
type textarea "x"
type input "hatched"
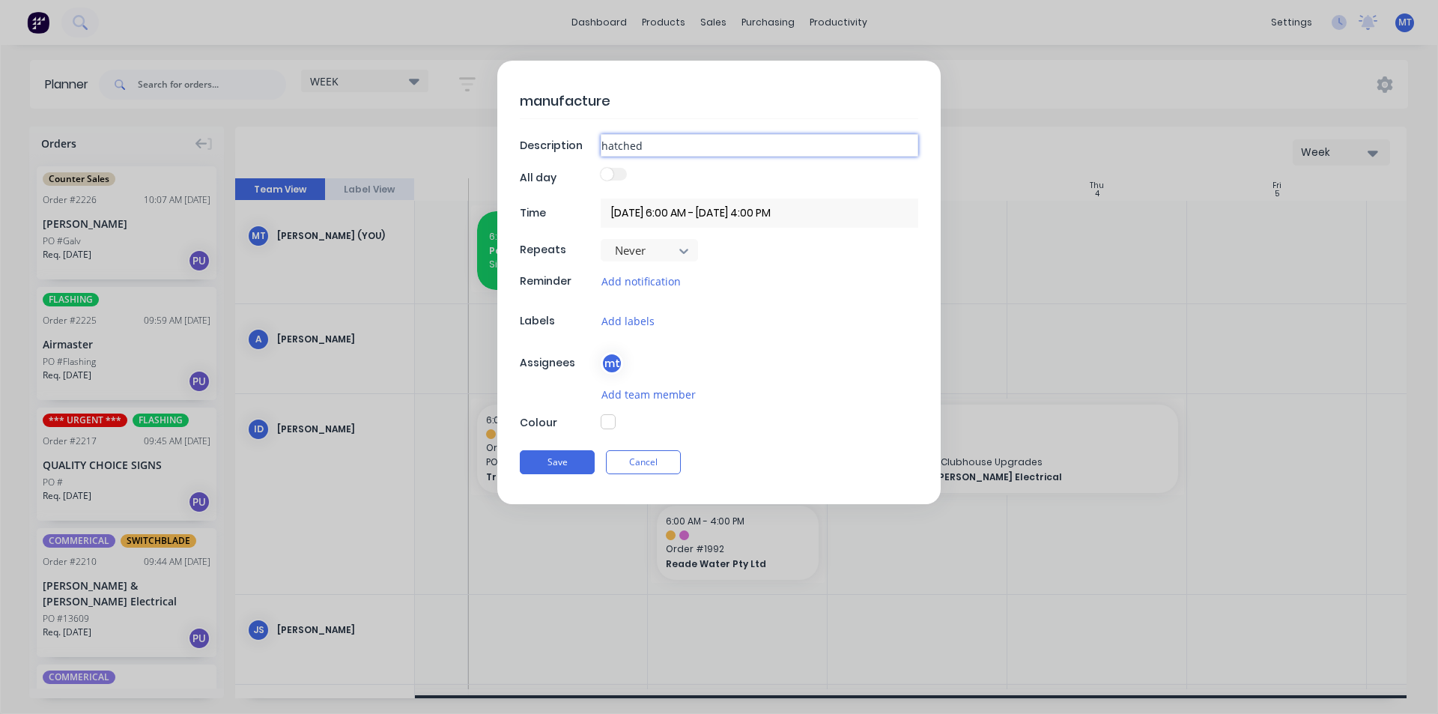
type textarea "x"
type input "hatched"
type textarea "x"
type input "hatched d"
type textarea "x"
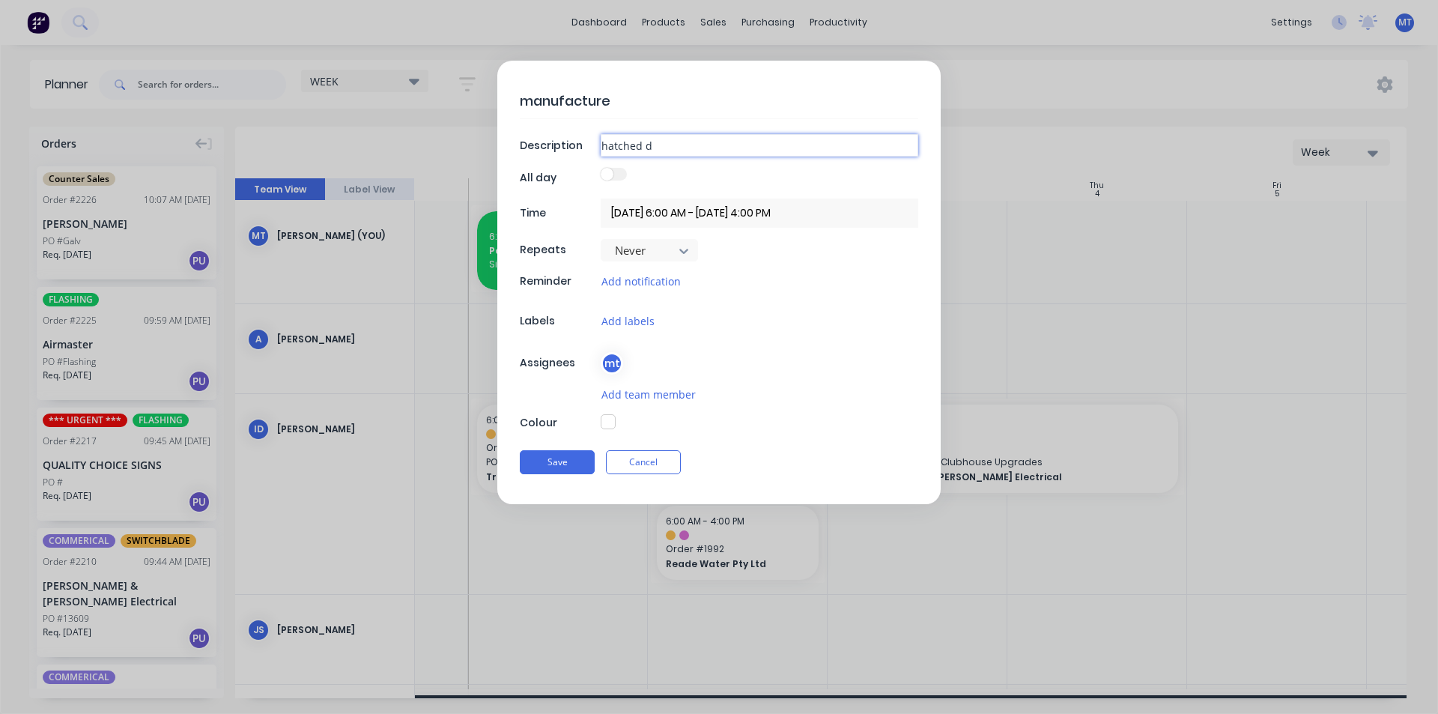
type input "hatched du"
type textarea "x"
type input "hatched duc"
type textarea "x"
type input "hatched duct"
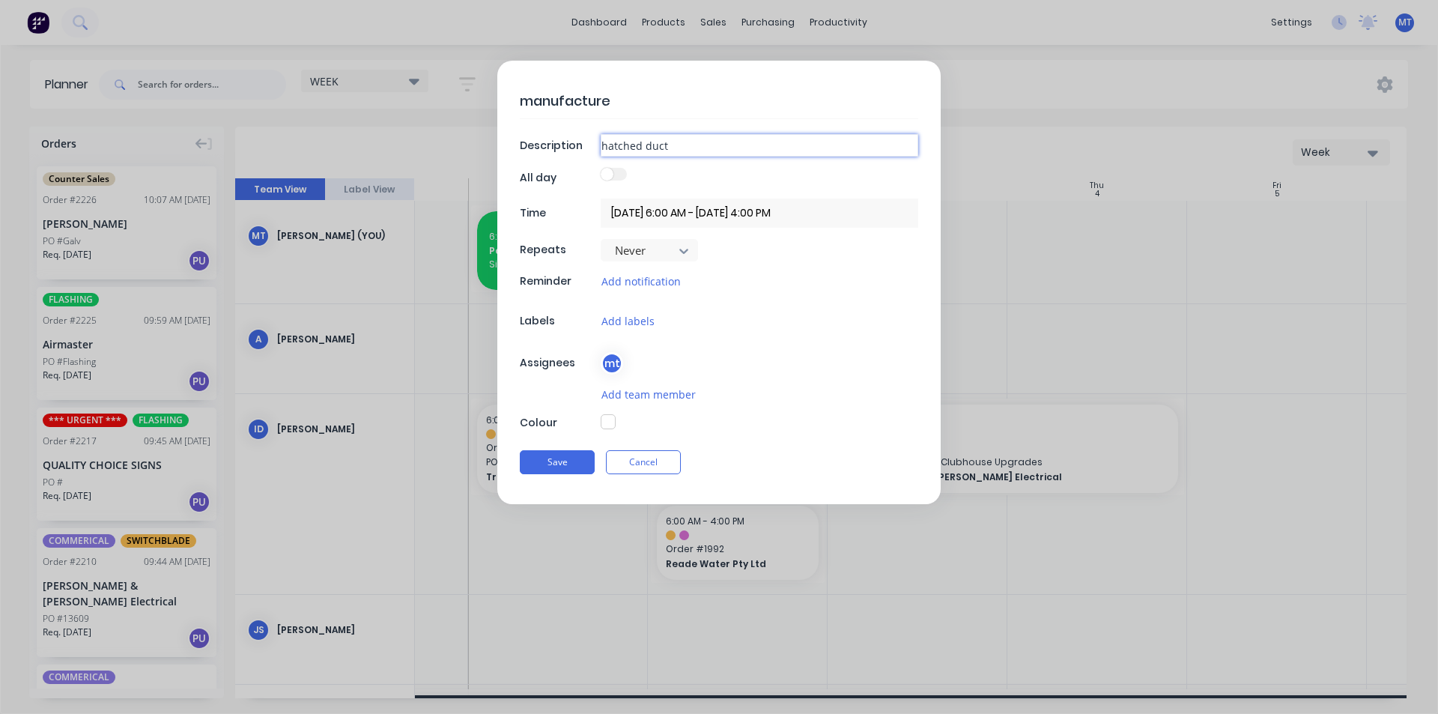
type textarea "x"
type input "hatched ductw"
type textarea "x"
type input "hatched ductwo"
type textarea "x"
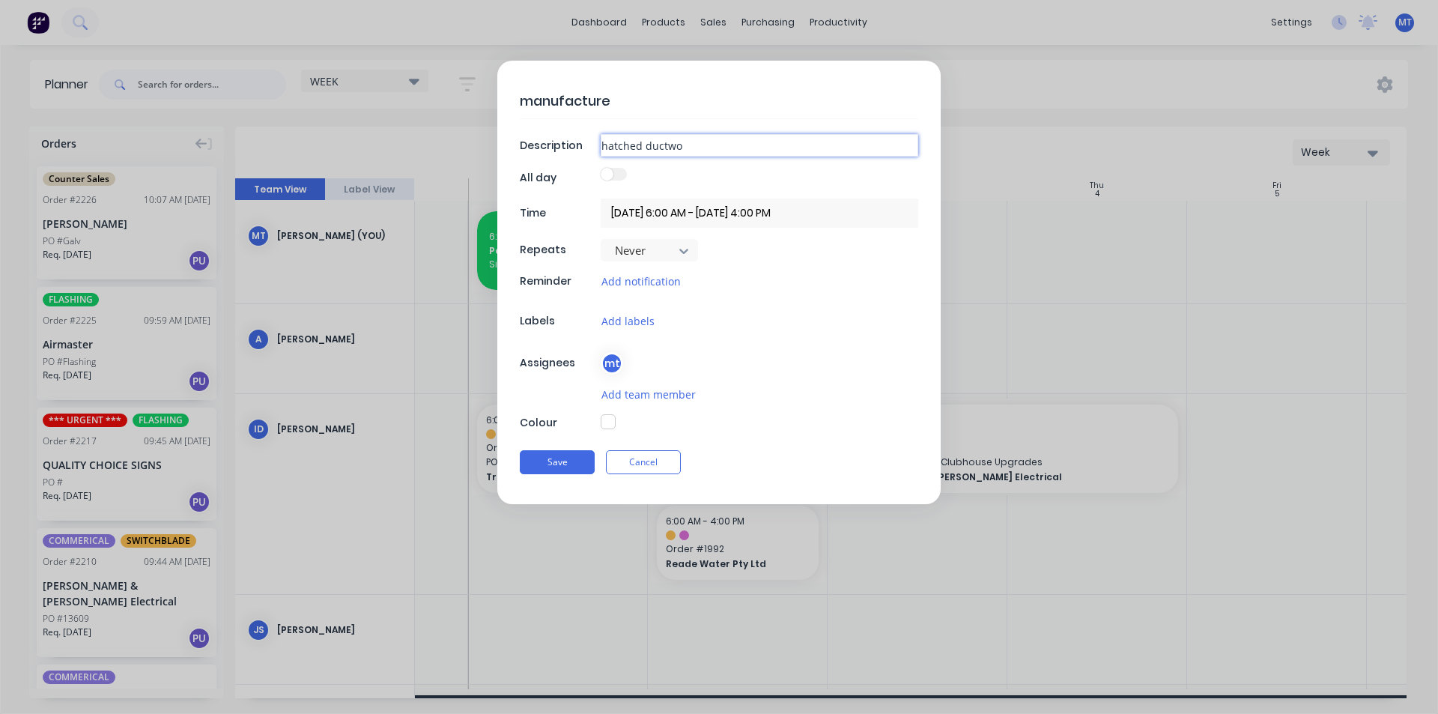
type input "hatched ductwor"
type textarea "x"
type input "hatched ductwork"
click at [566, 455] on button "Save" at bounding box center [557, 462] width 75 height 24
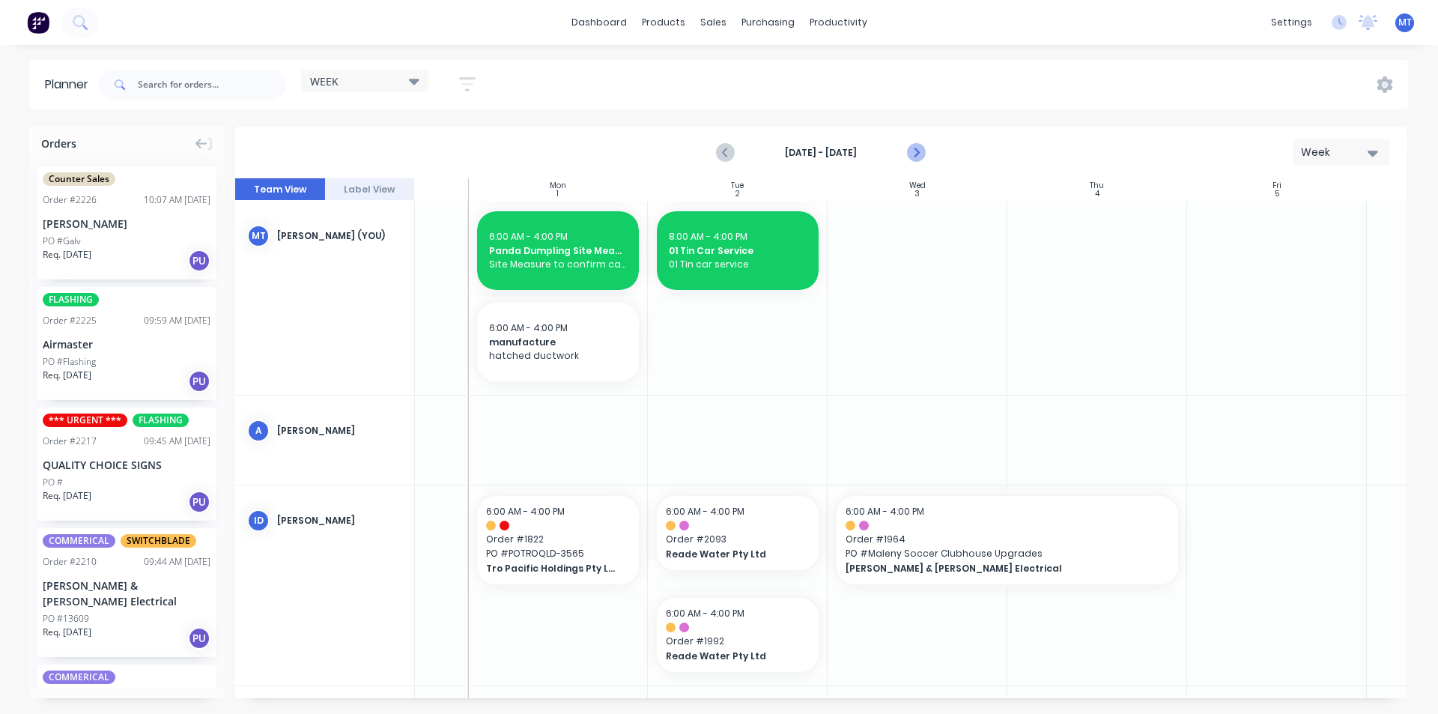
click at [920, 150] on icon "Next page" at bounding box center [915, 153] width 18 height 18
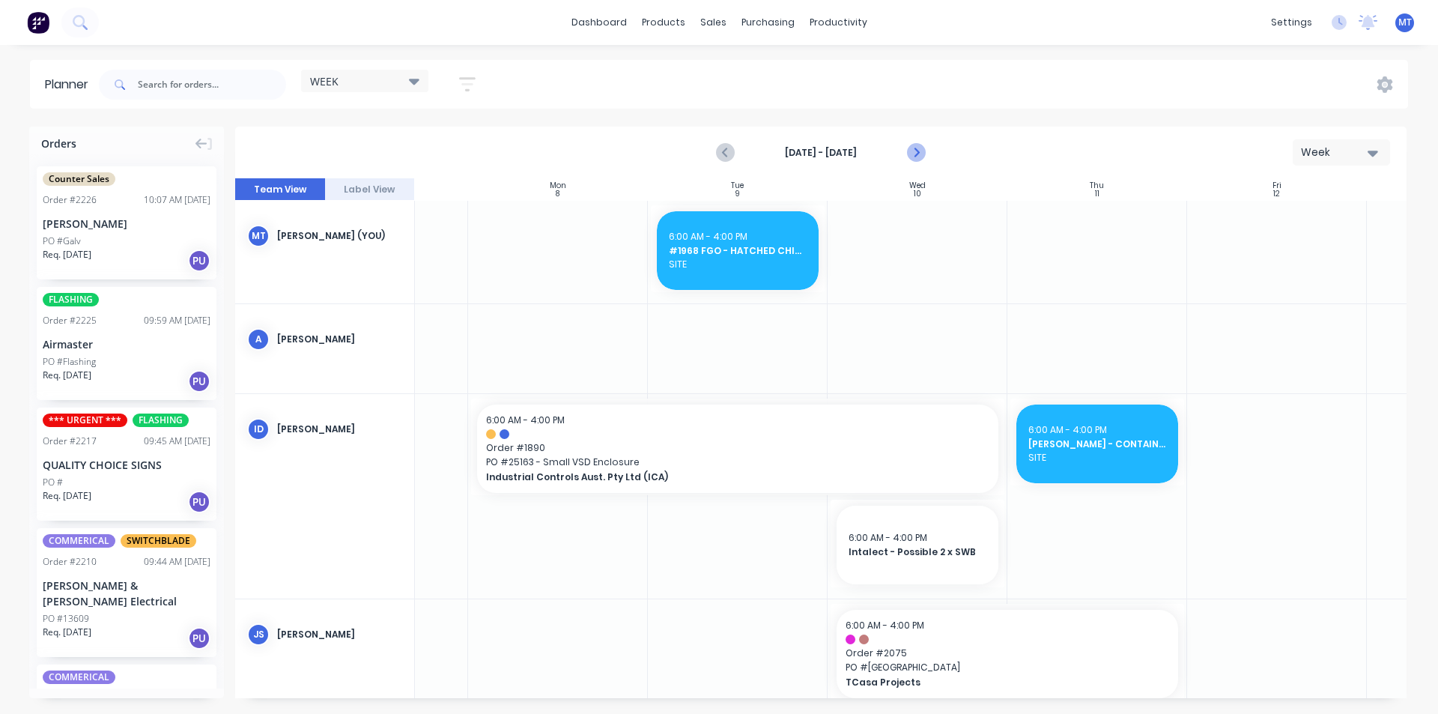
click at [917, 155] on icon "Next page" at bounding box center [915, 153] width 18 height 18
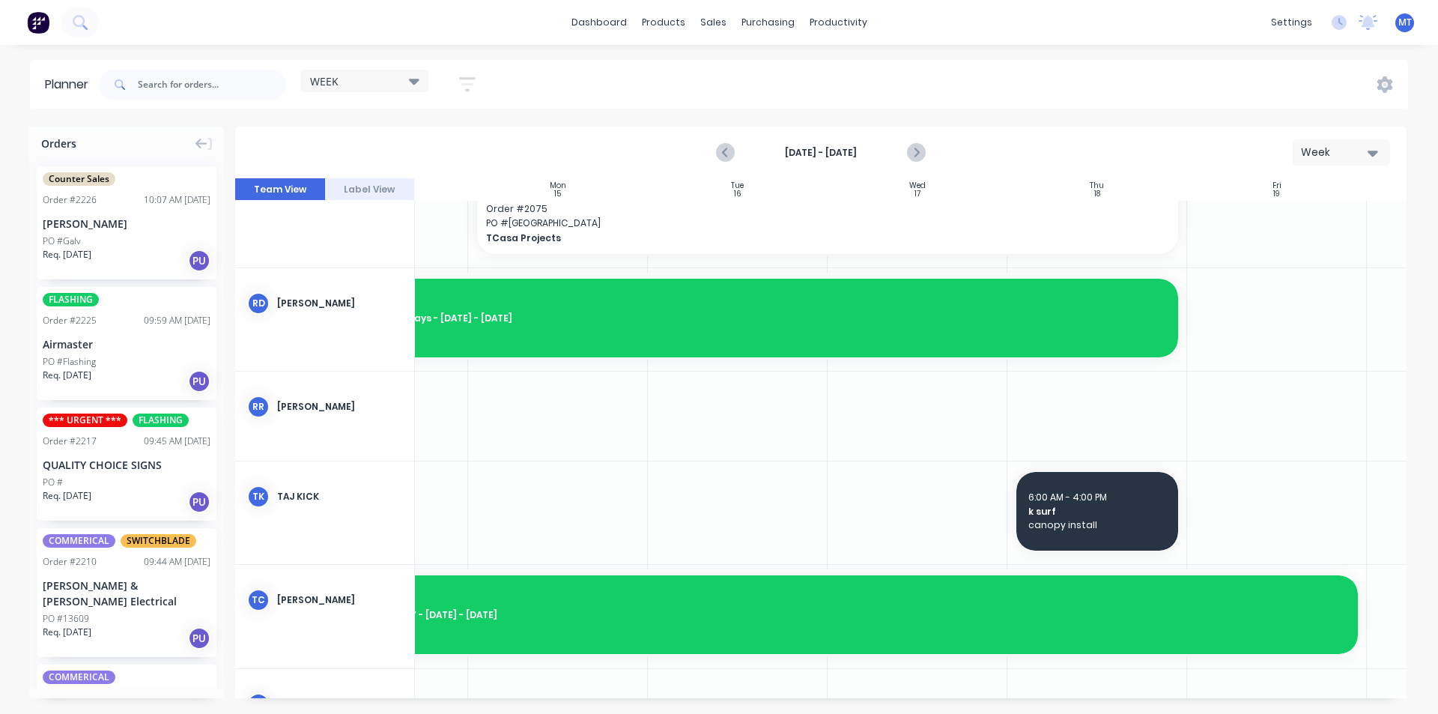
scroll to position [1198, 127]
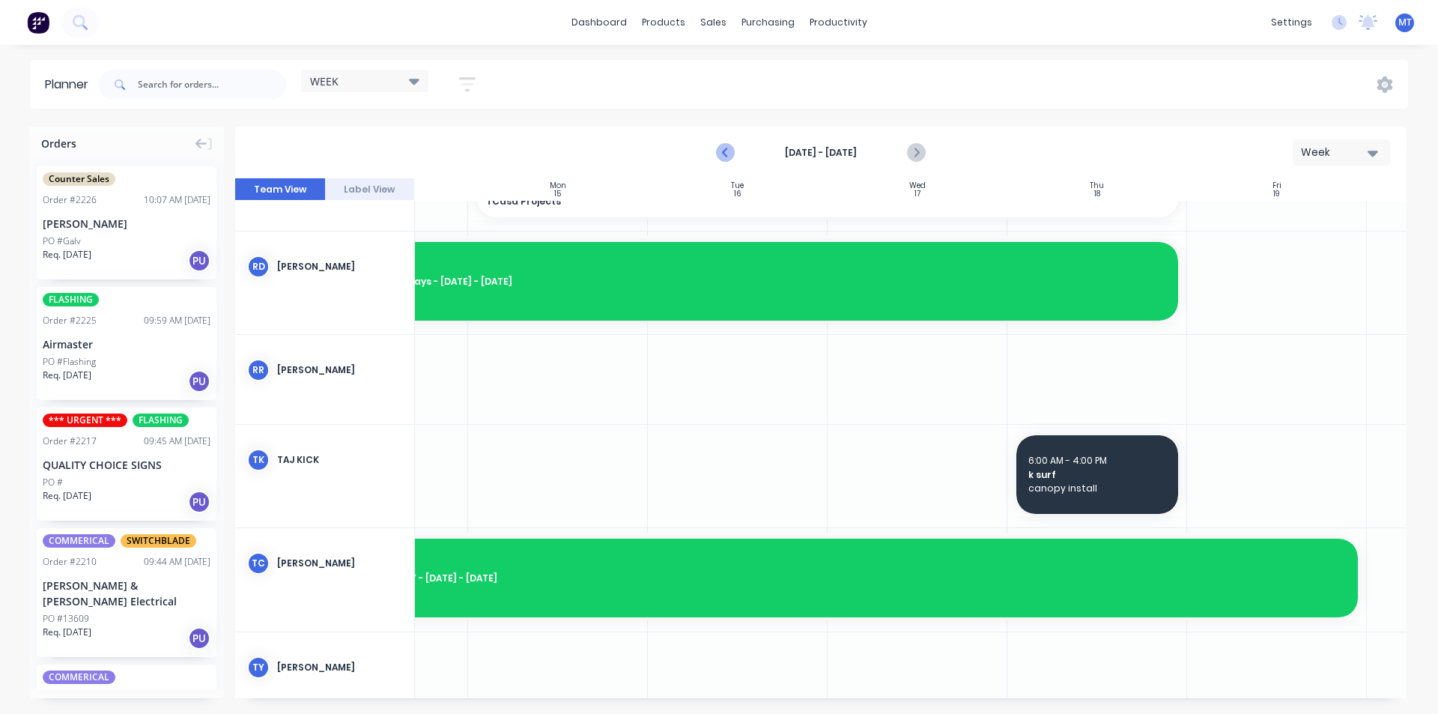
click at [726, 153] on icon "Previous page" at bounding box center [726, 153] width 18 height 18
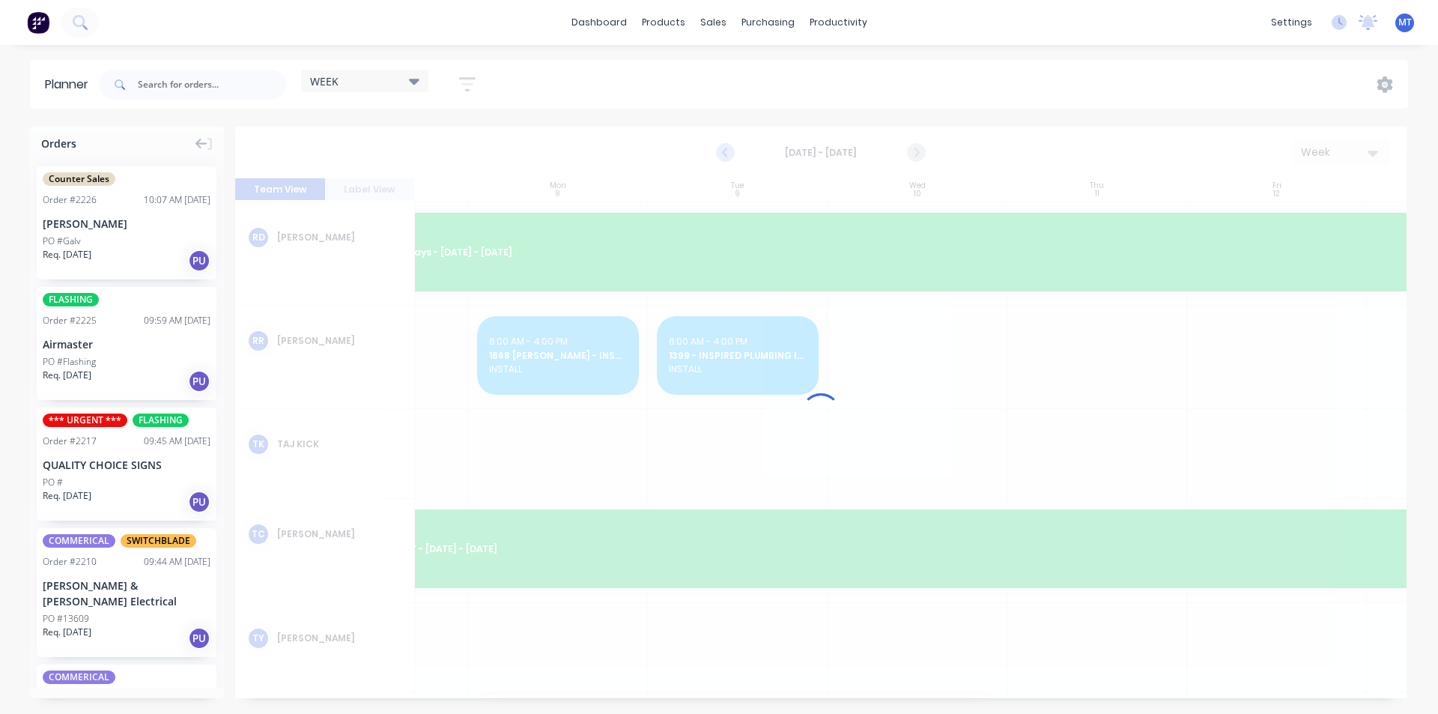
scroll to position [1169, 127]
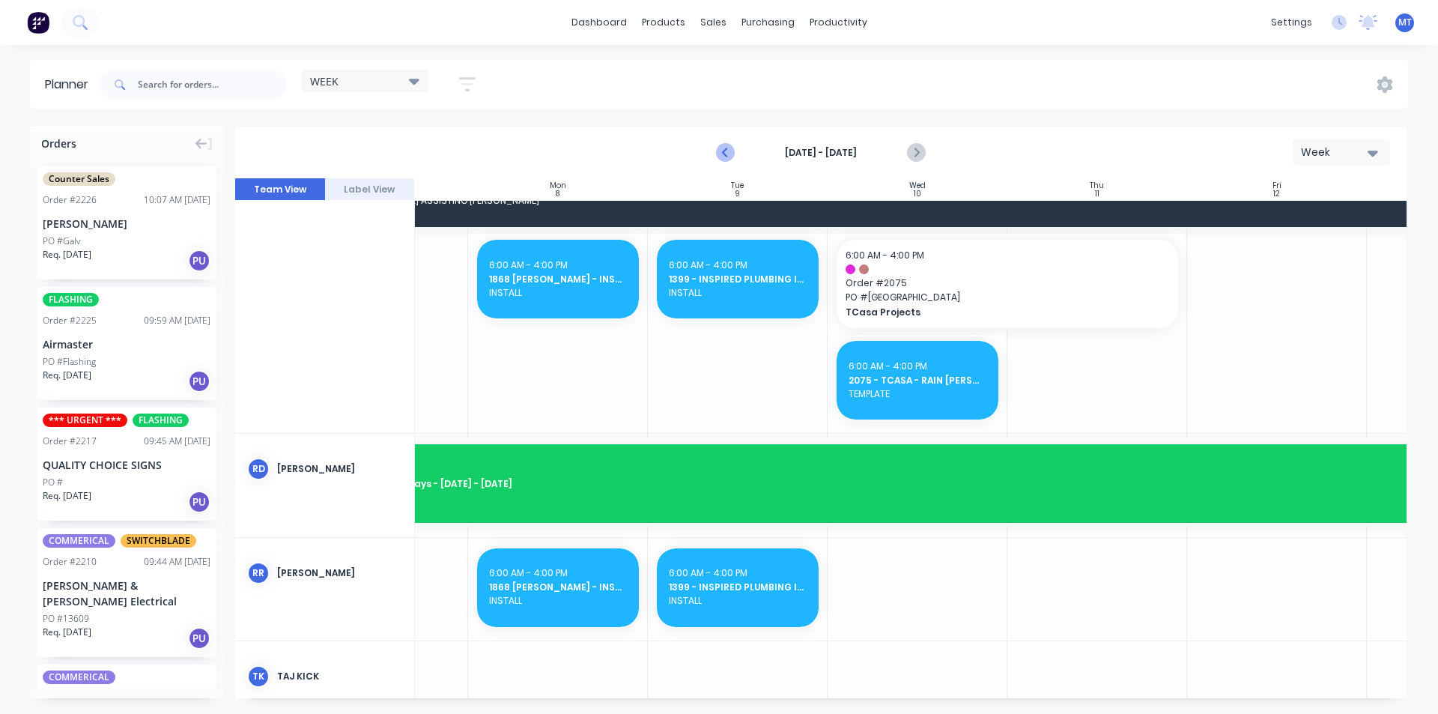
click at [726, 153] on icon "Previous page" at bounding box center [726, 153] width 18 height 18
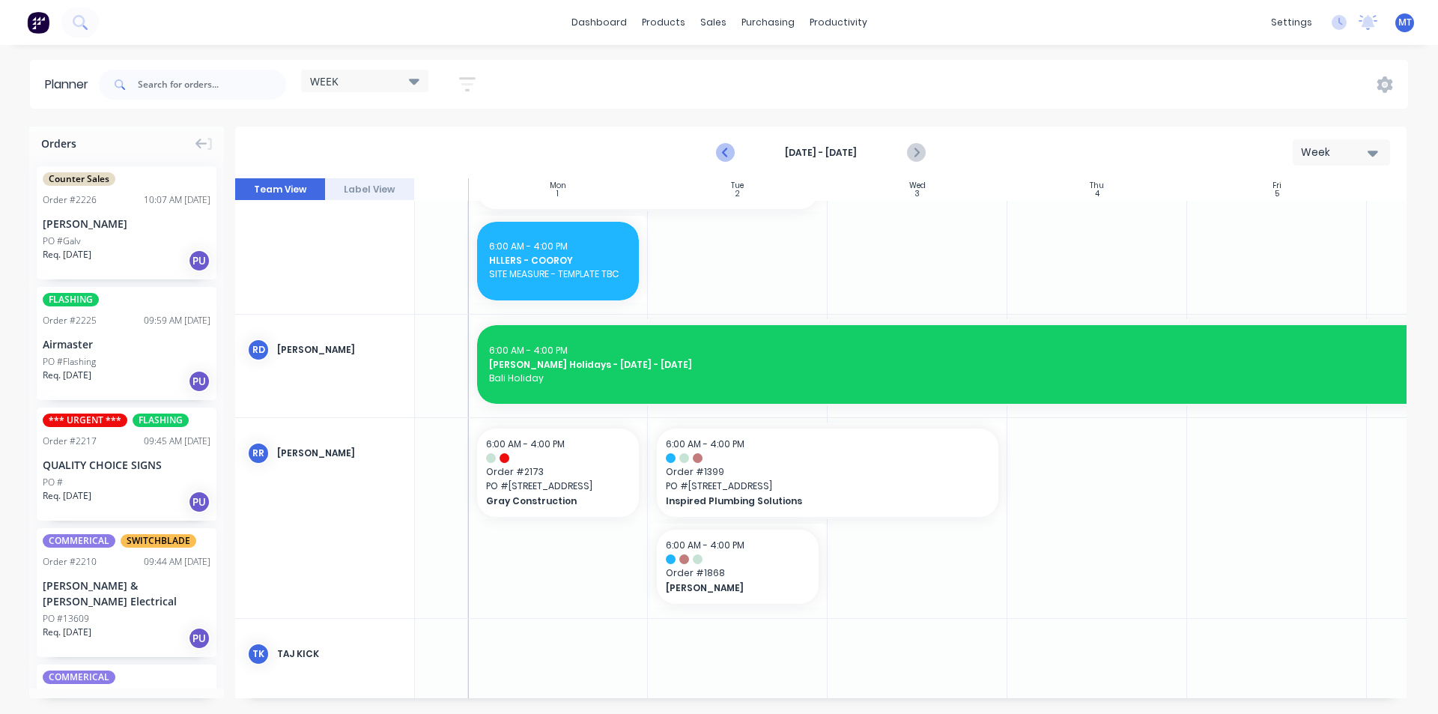
scroll to position [1150, 127]
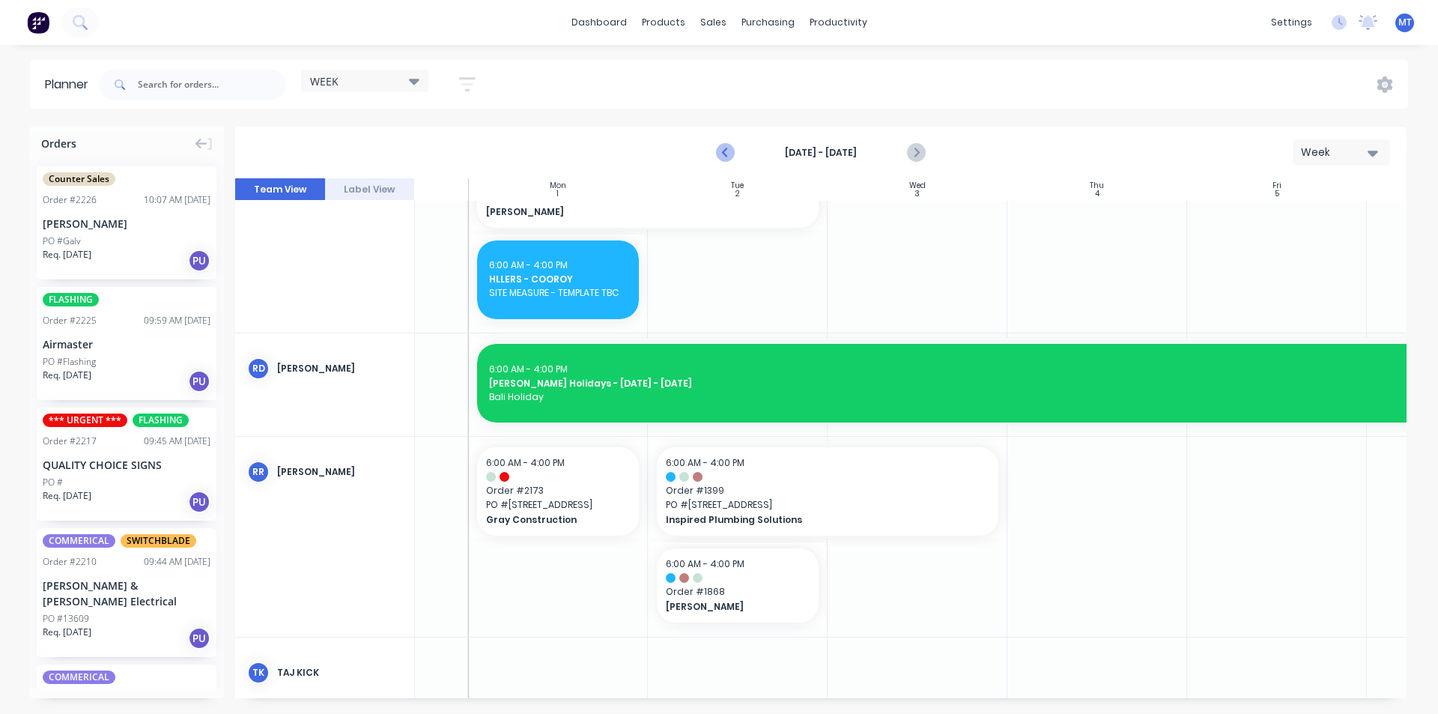
click at [726, 153] on icon "Previous page" at bounding box center [726, 153] width 18 height 18
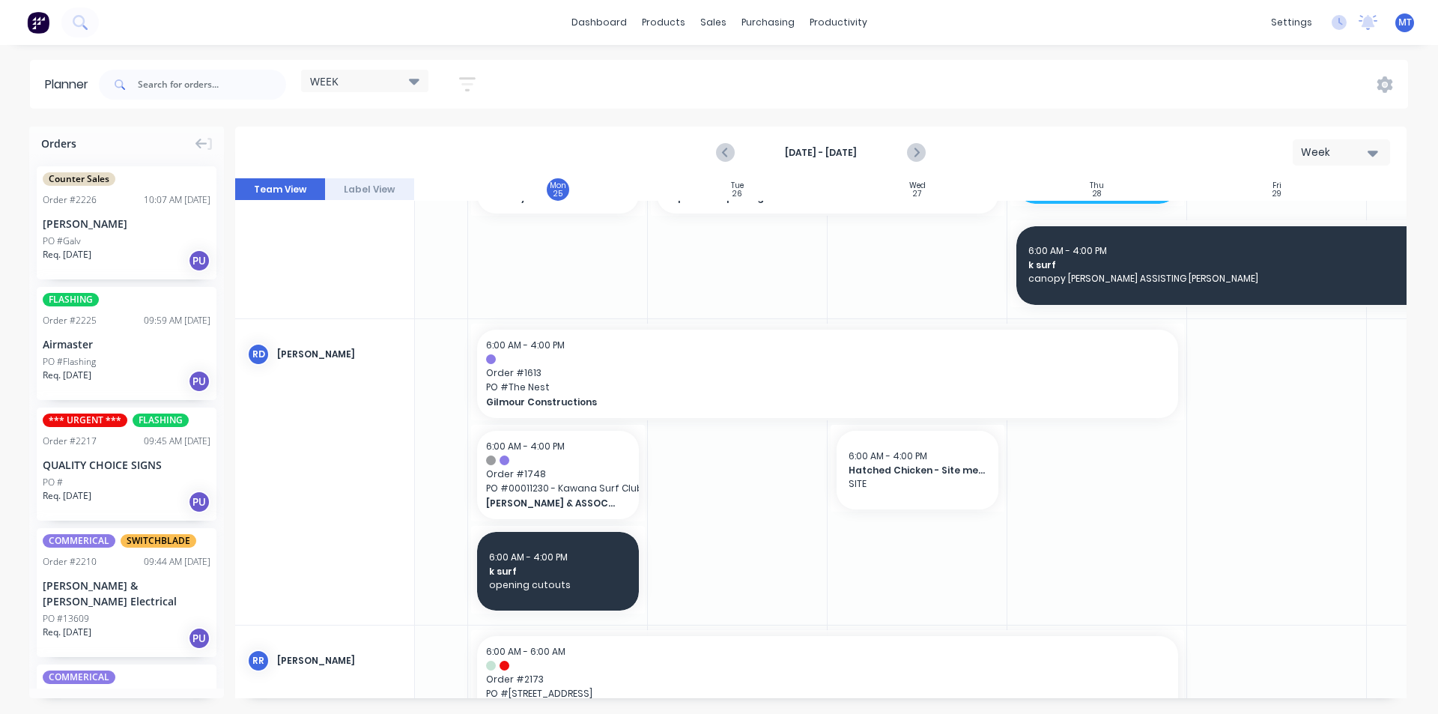
scroll to position [1123, 127]
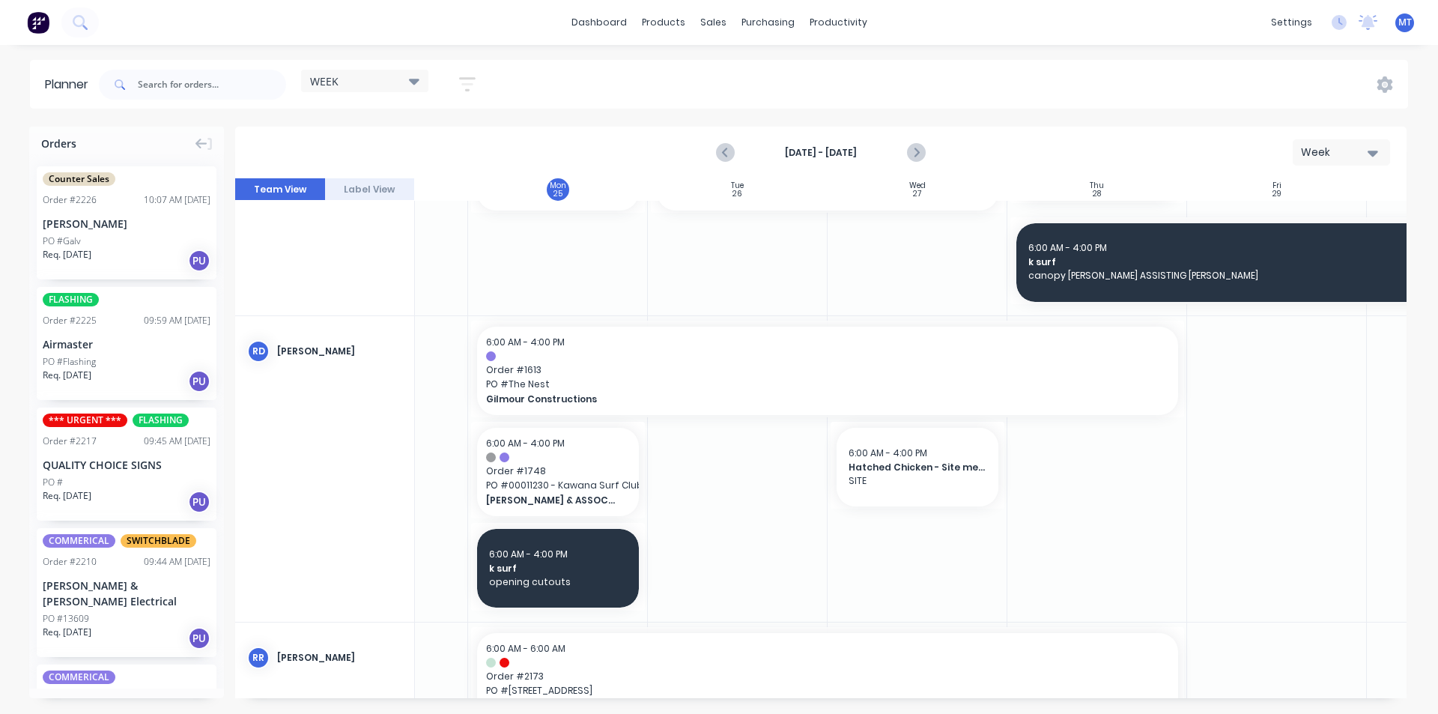
click at [745, 458] on div at bounding box center [738, 469] width 180 height 306
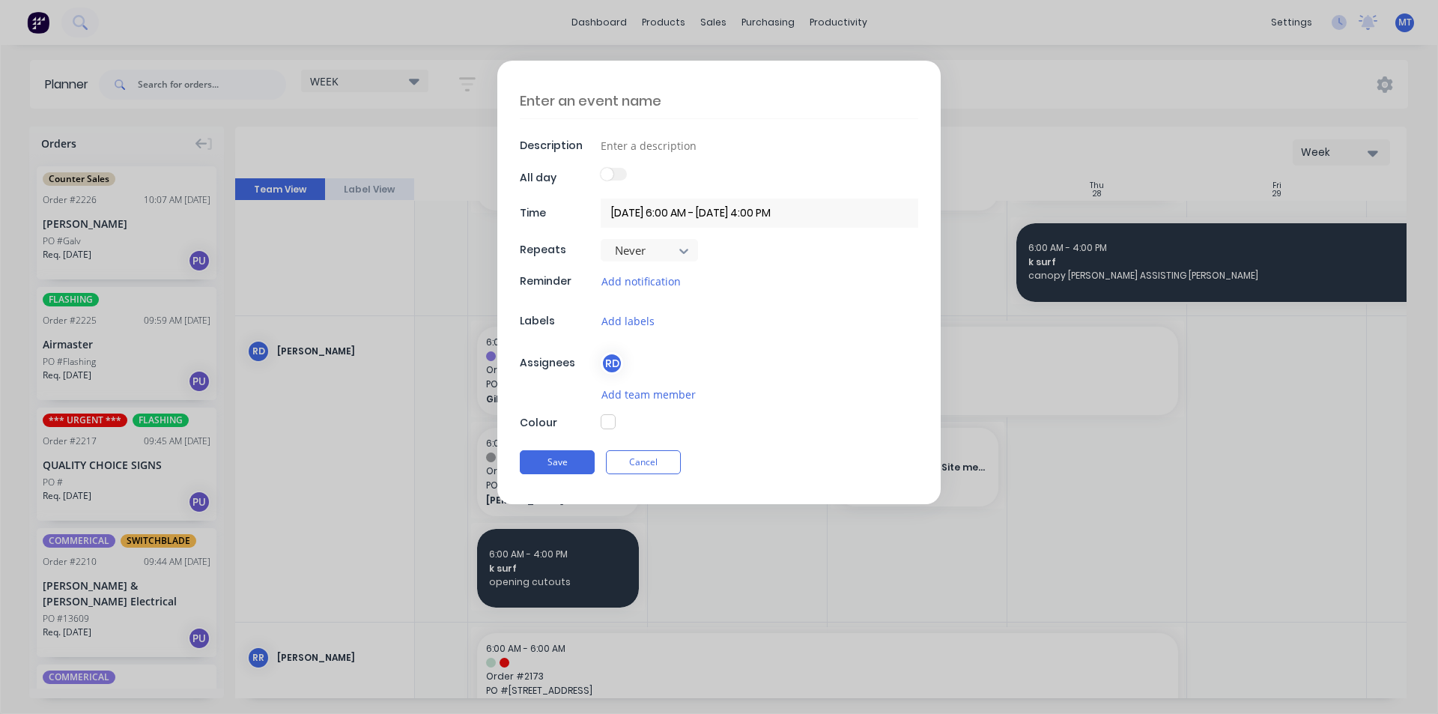
click at [675, 105] on textarea at bounding box center [719, 100] width 398 height 35
type textarea "x"
type textarea "A"
type textarea "x"
type textarea "Al"
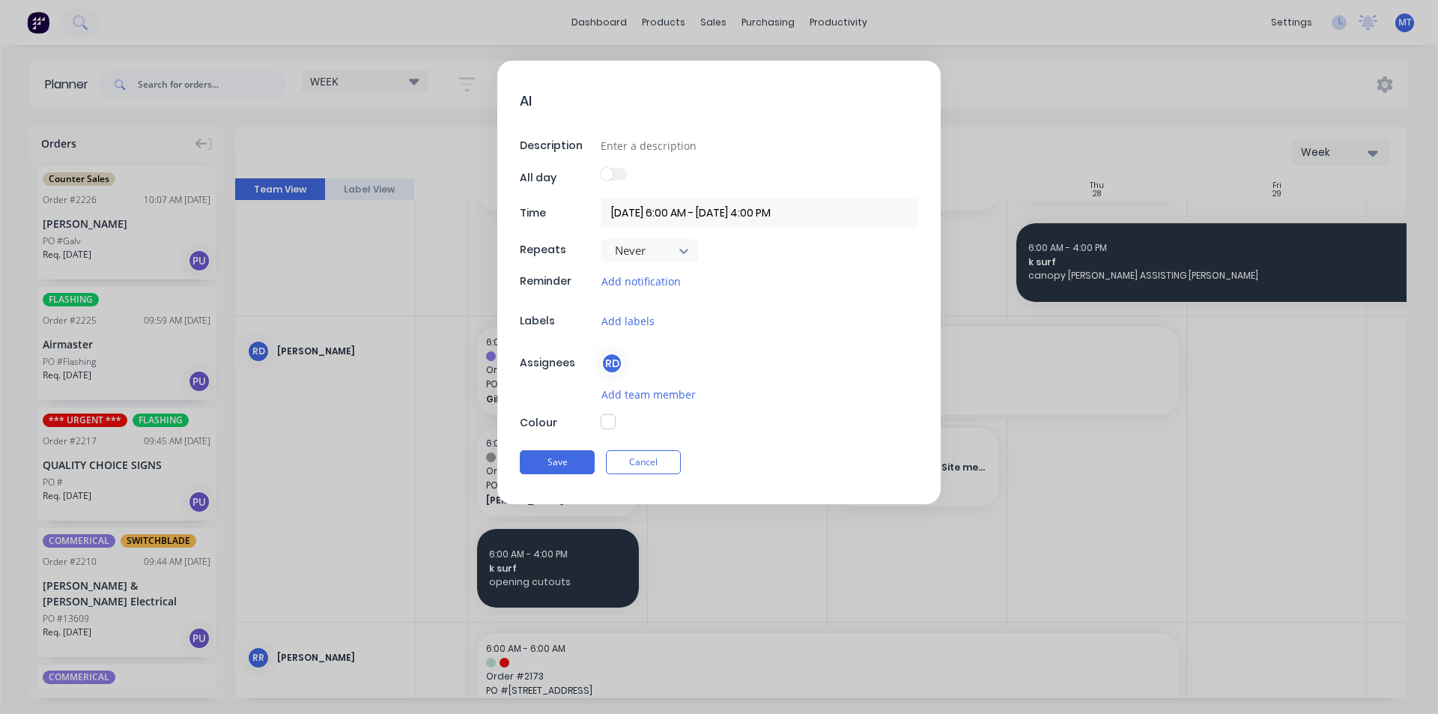
type textarea "x"
type textarea "Ale"
type textarea "x"
type textarea "[PERSON_NAME]"
type textarea "x"
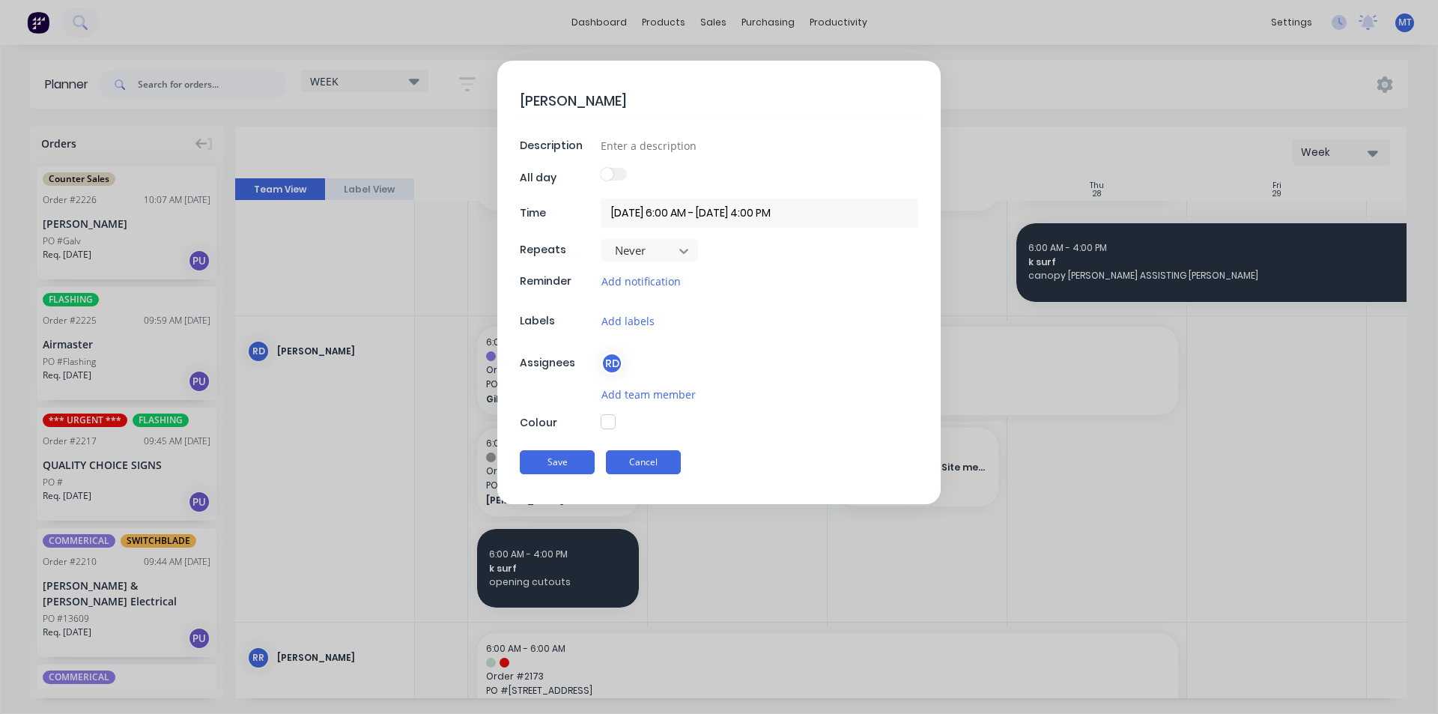
click at [667, 465] on button "Cancel" at bounding box center [643, 462] width 75 height 24
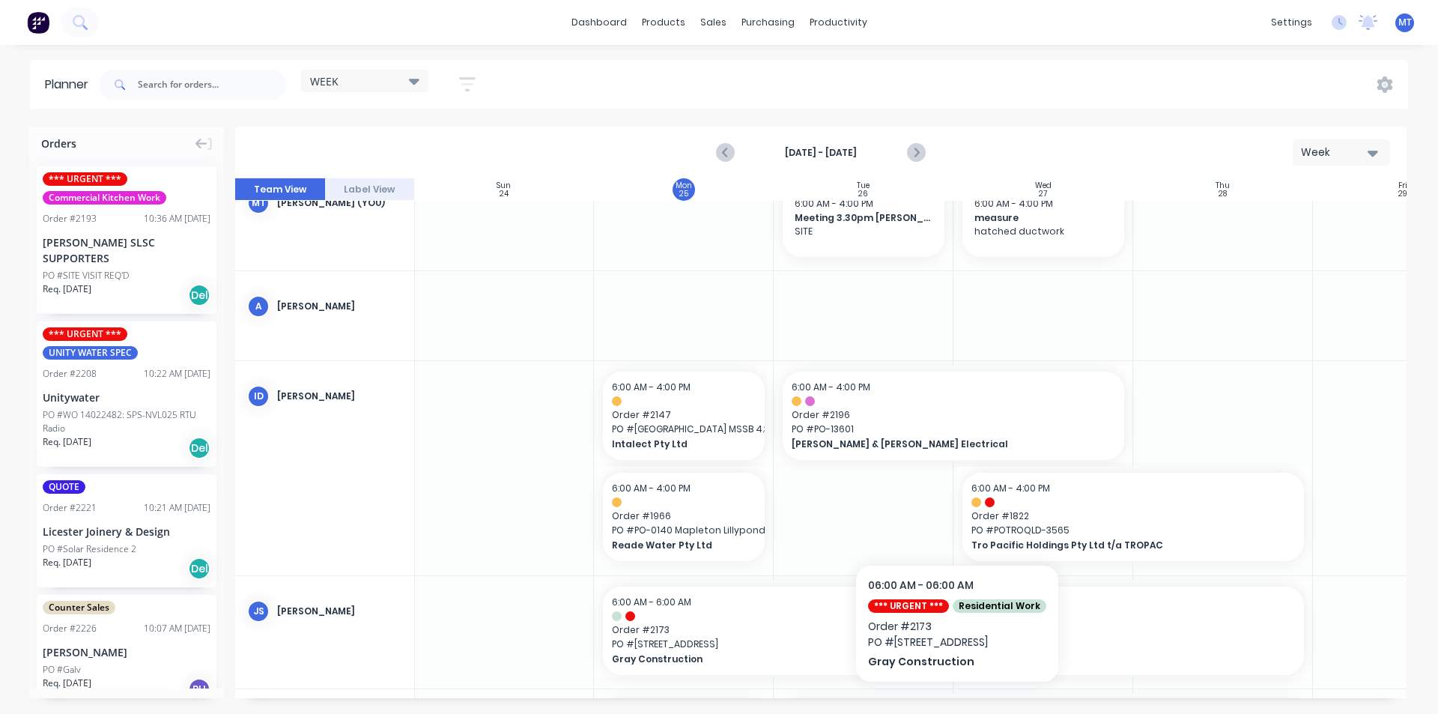
scroll to position [0, 1]
